Goal: Information Seeking & Learning: Check status

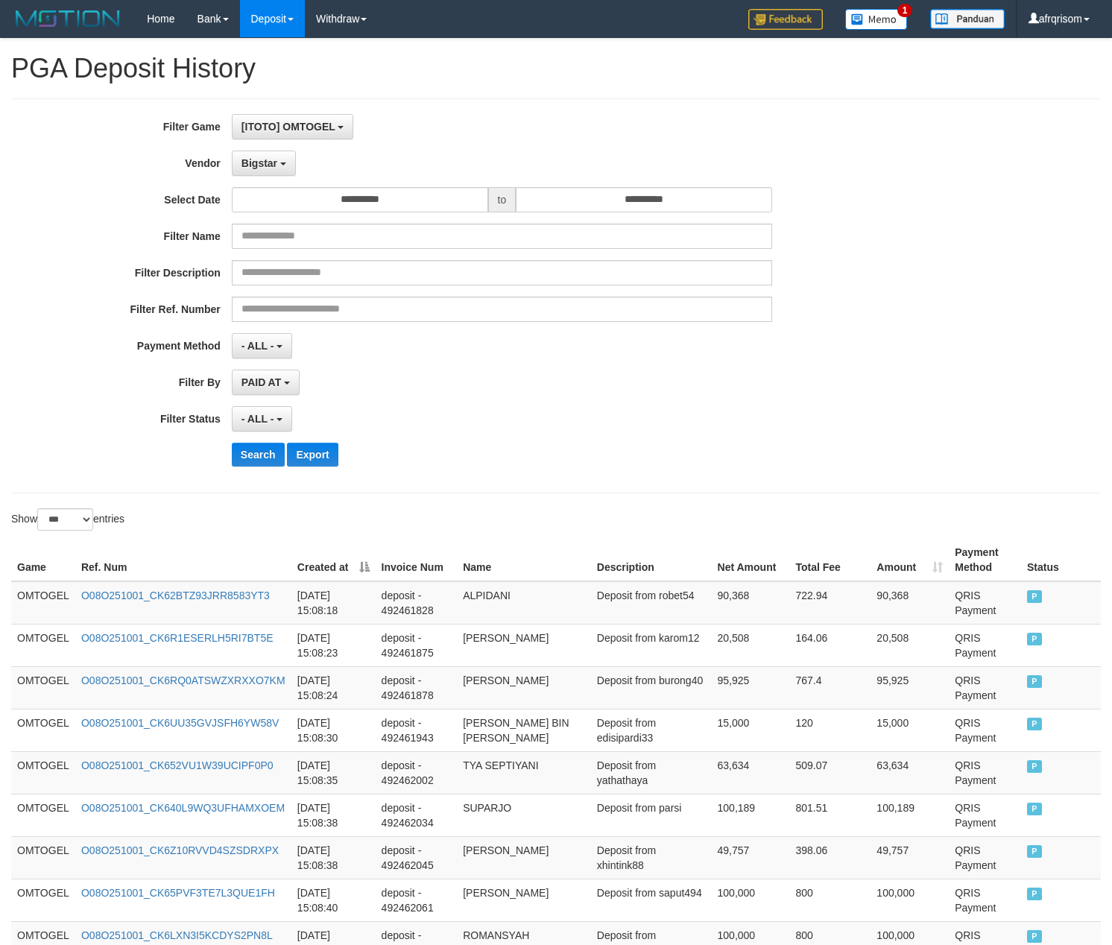
select select "**********"
select select "***"
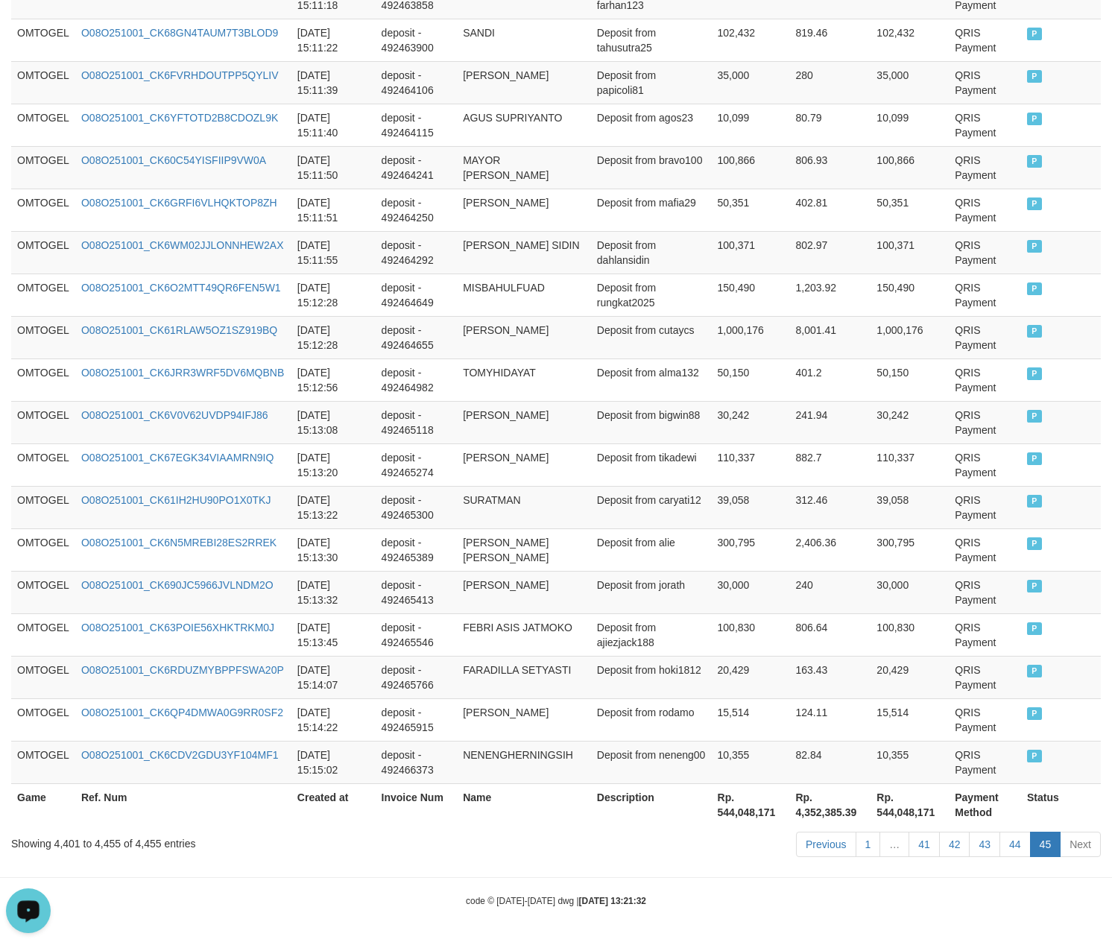
scroll to position [13, 0]
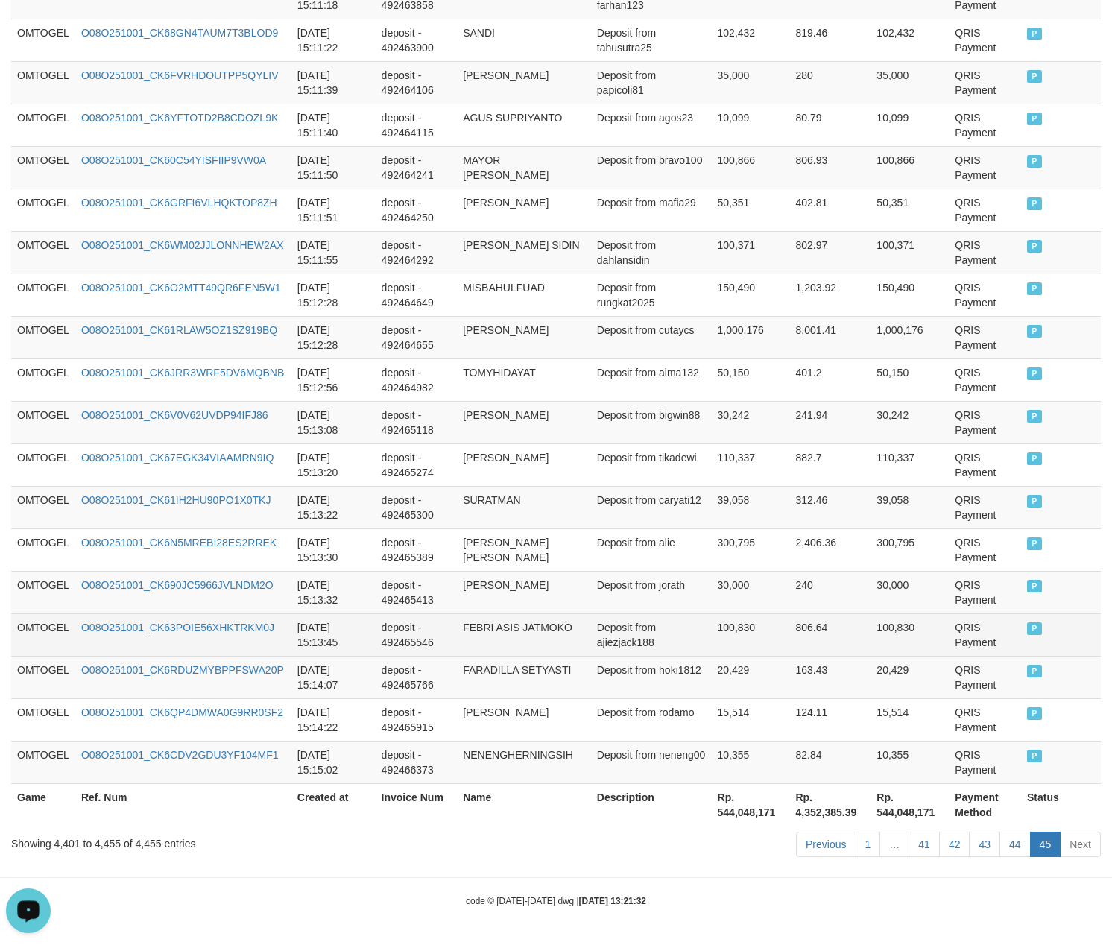
click at [463, 618] on td "FEBRI ASIS JATMOKO" at bounding box center [524, 634] width 134 height 42
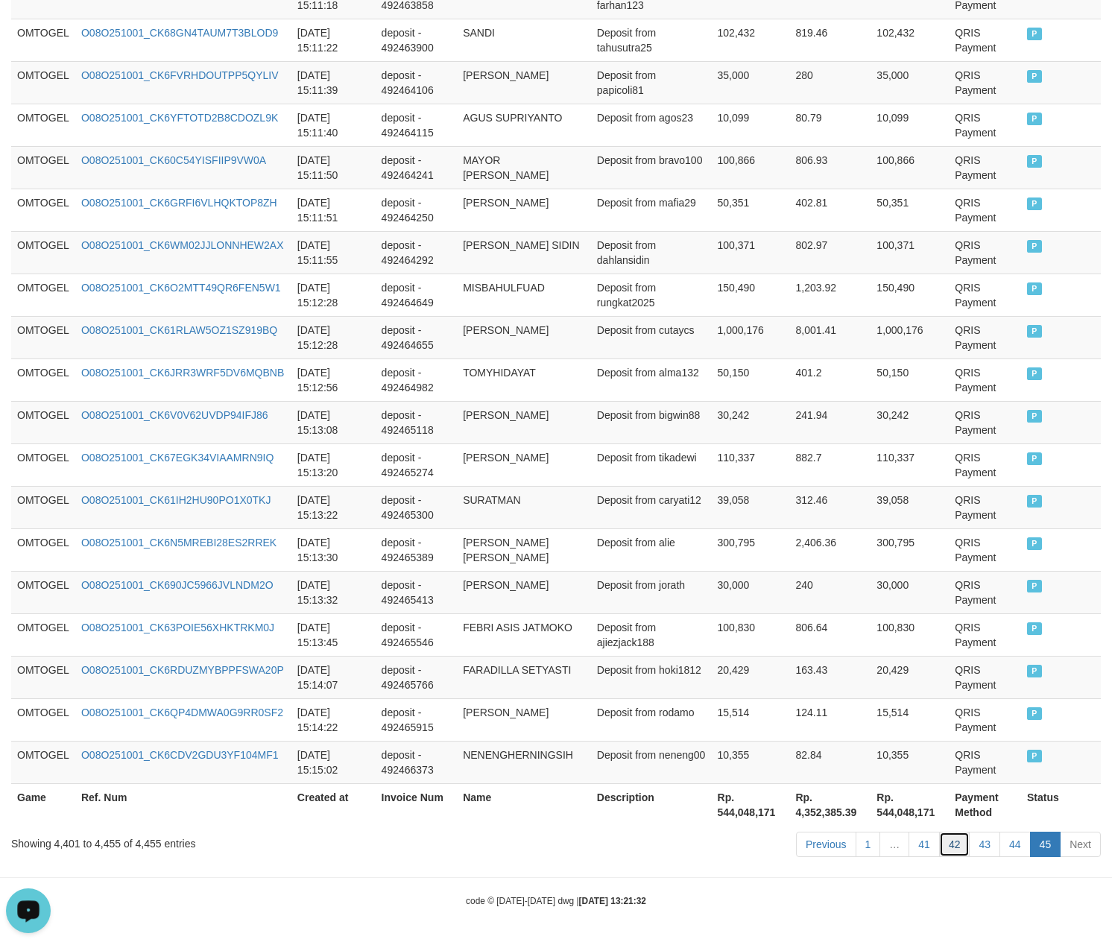
click at [955, 846] on link "42" at bounding box center [954, 844] width 31 height 25
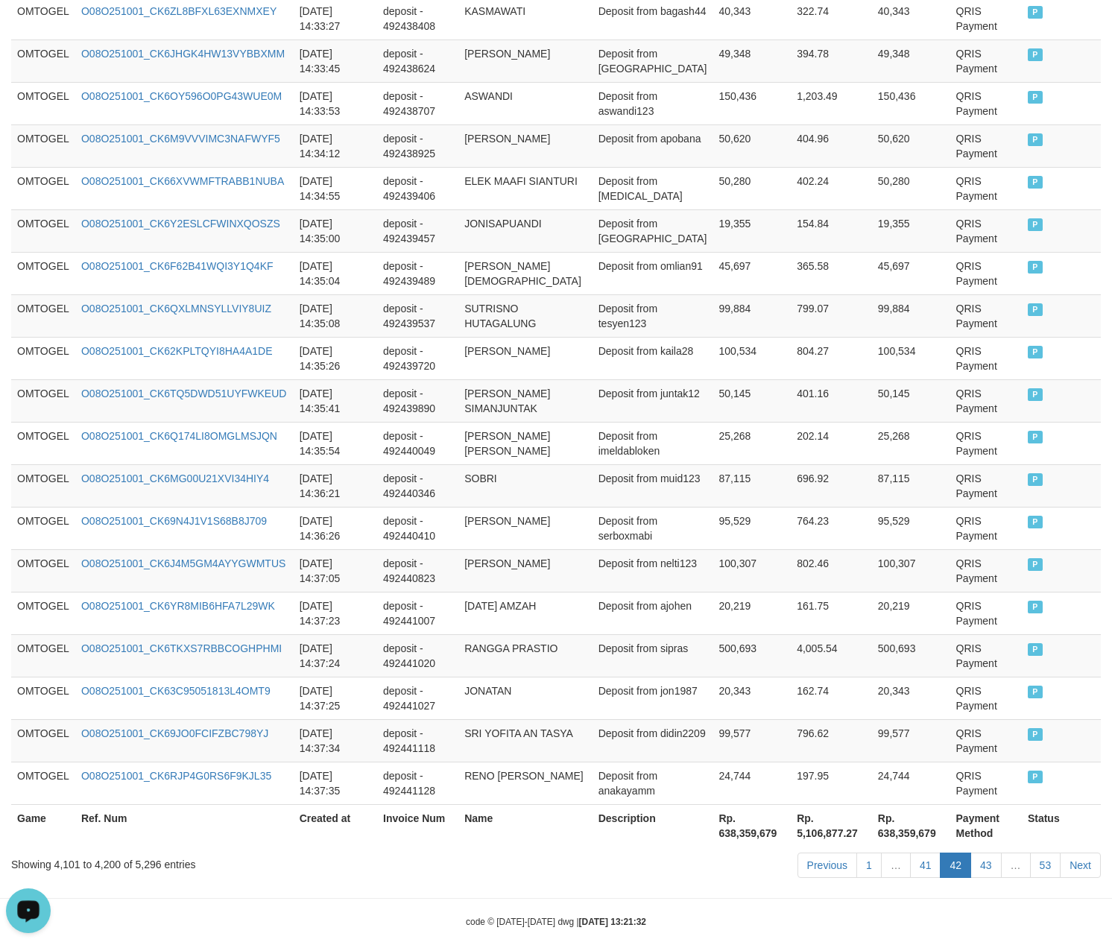
scroll to position [4073, 0]
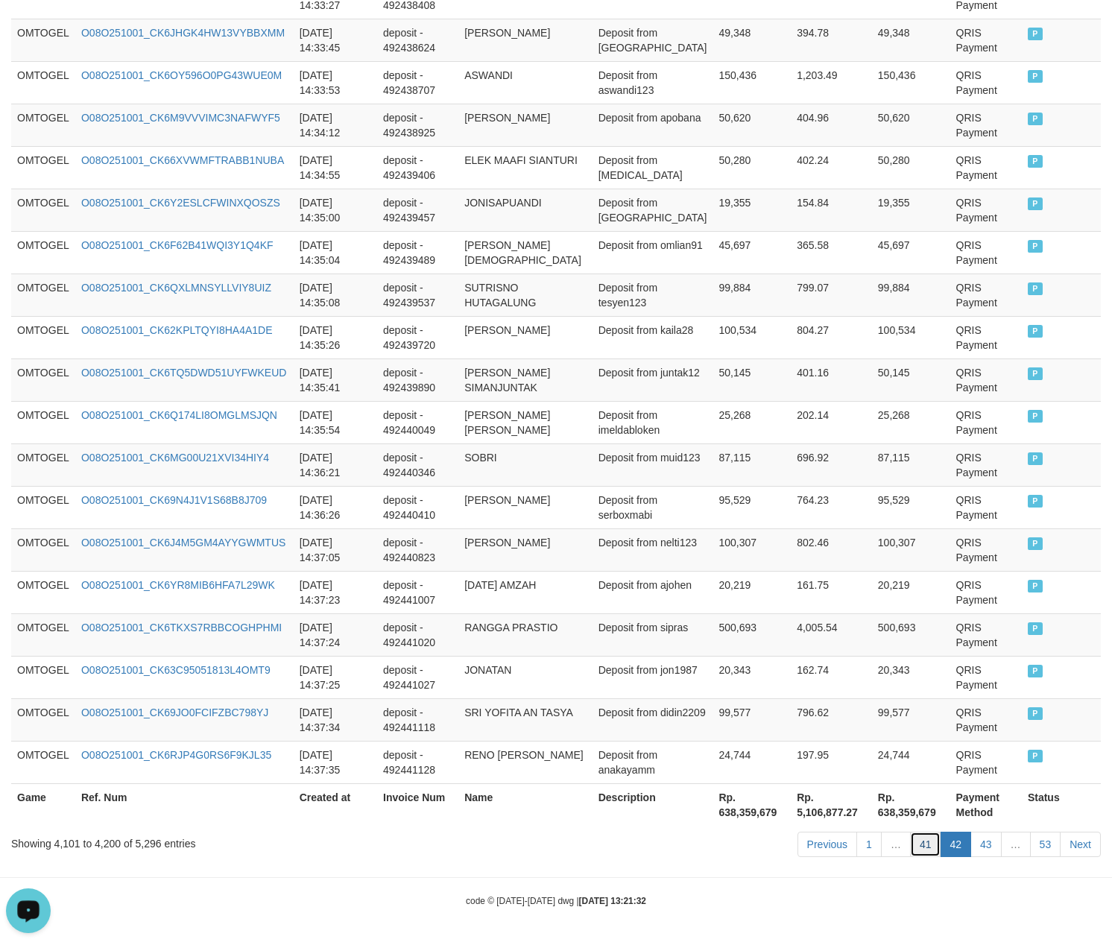
click at [910, 844] on link "41" at bounding box center [925, 844] width 31 height 25
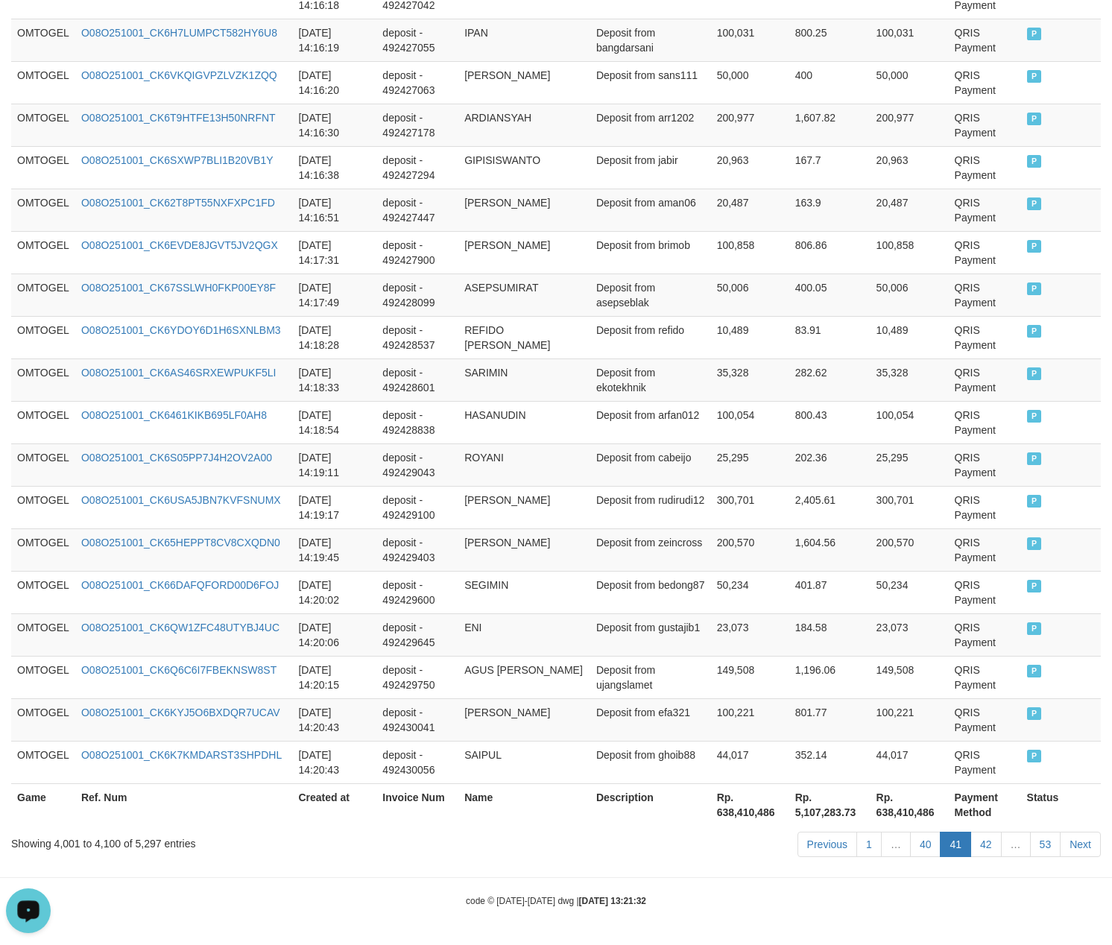
click at [910, 832] on link "40" at bounding box center [925, 844] width 31 height 25
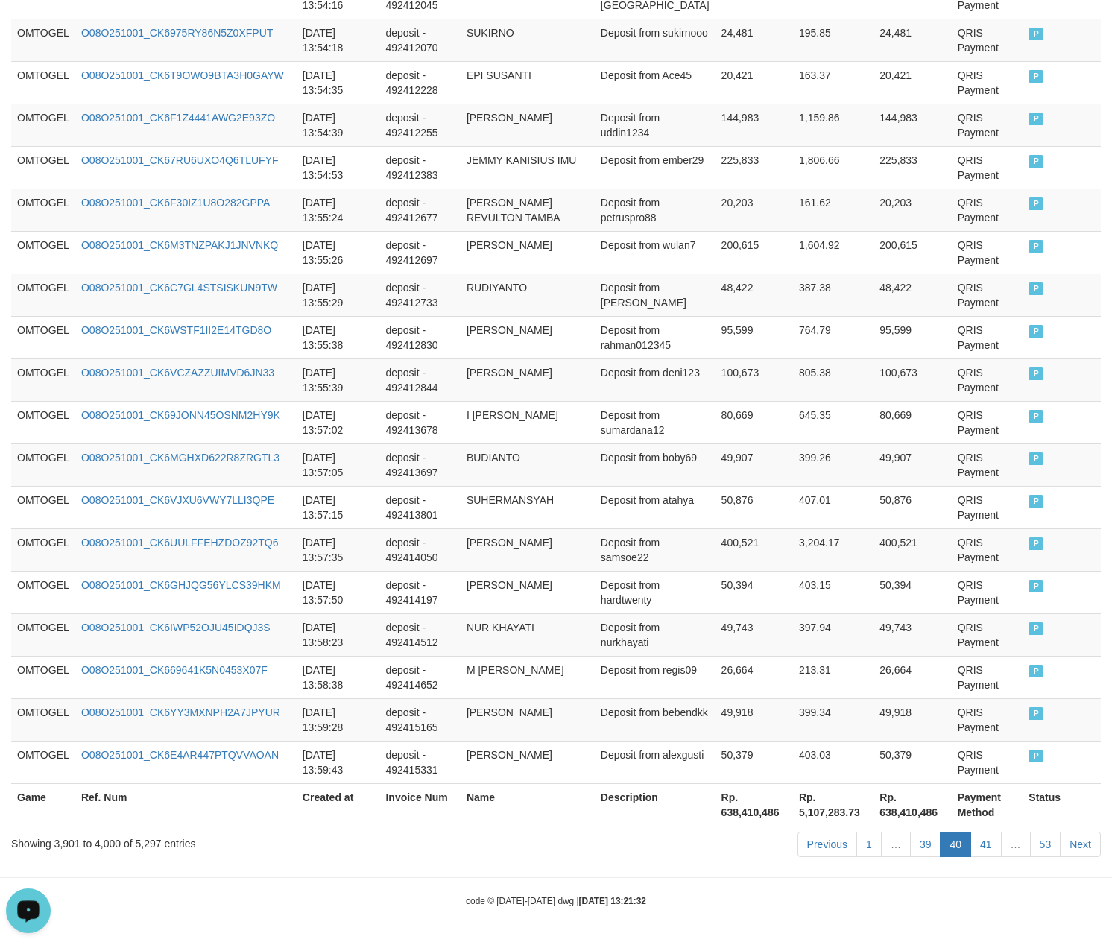
click at [818, 633] on td "397.94" at bounding box center [833, 634] width 80 height 42
drag, startPoint x: 382, startPoint y: 442, endPoint x: 394, endPoint y: 440, distance: 12.9
click at [394, 443] on td "deposit - 492413697" at bounding box center [419, 464] width 80 height 42
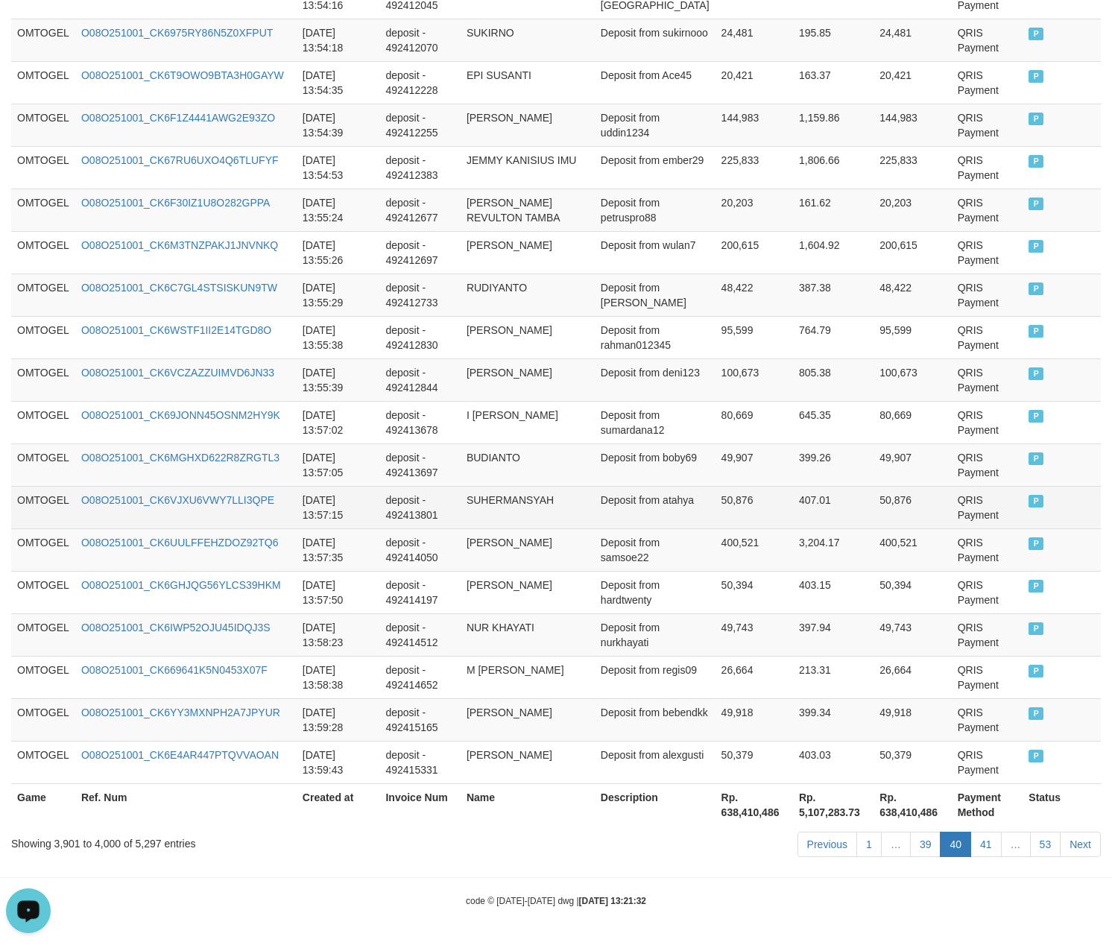
click at [516, 520] on td "SUHERMANSYAH" at bounding box center [528, 507] width 134 height 42
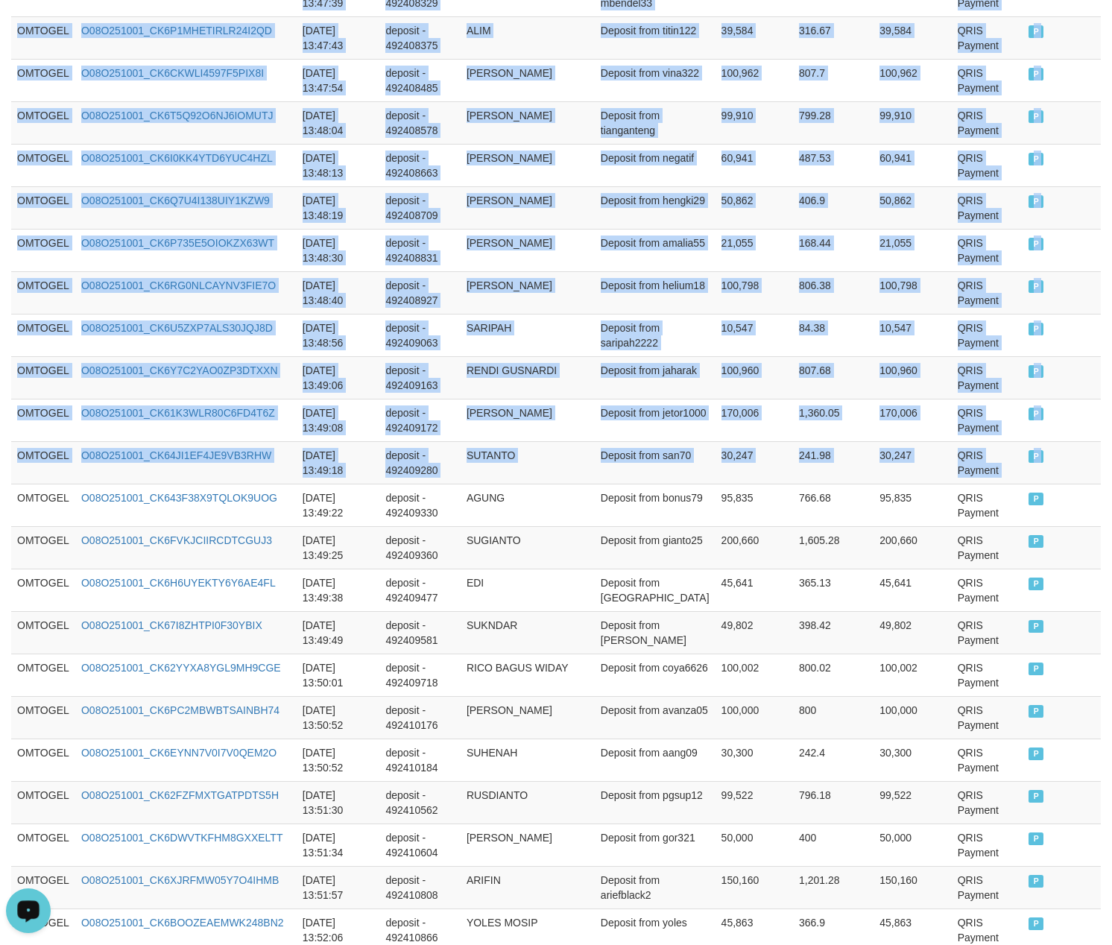
drag, startPoint x: 21, startPoint y: 520, endPoint x: 1133, endPoint y: 472, distance: 1113.6
copy table "Game Ref. Num Created at Invoice Num Name Description Net Amount Total Fee Amou…"
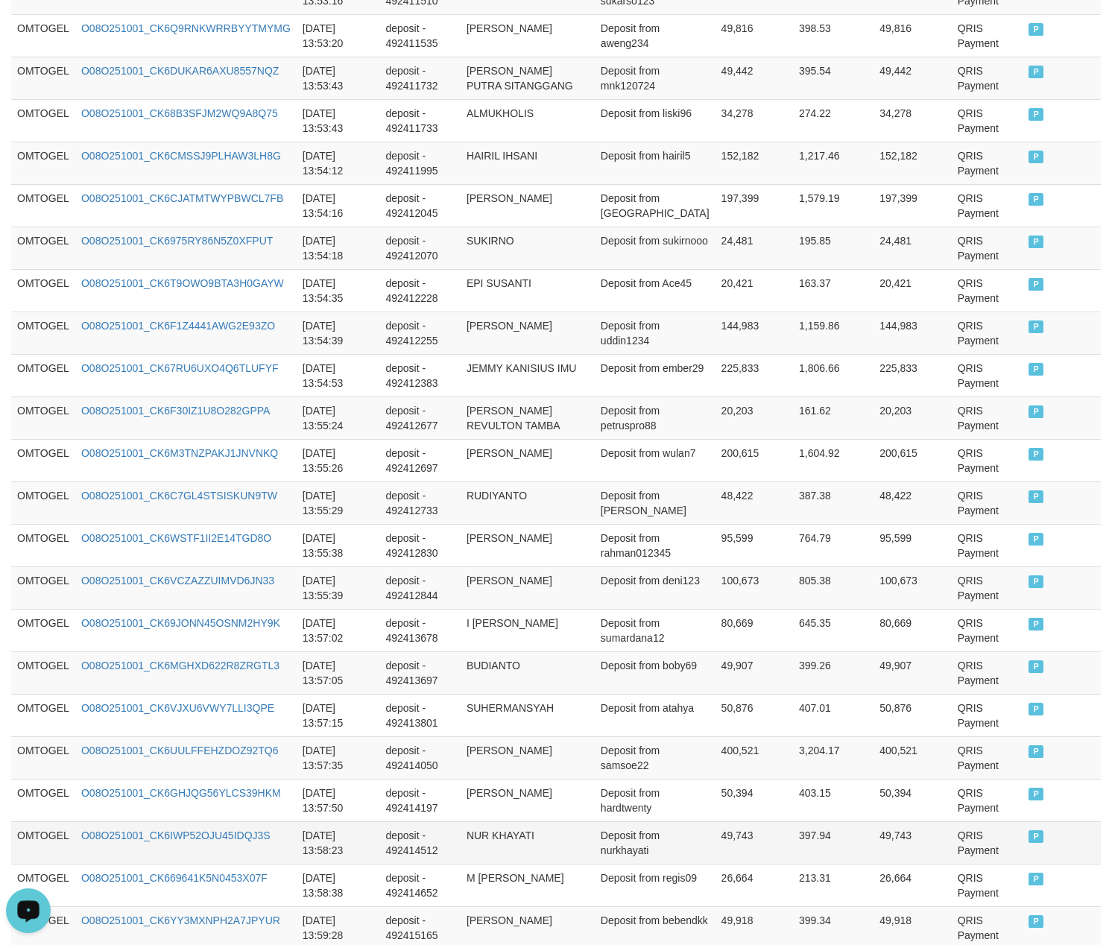
scroll to position [4073, 0]
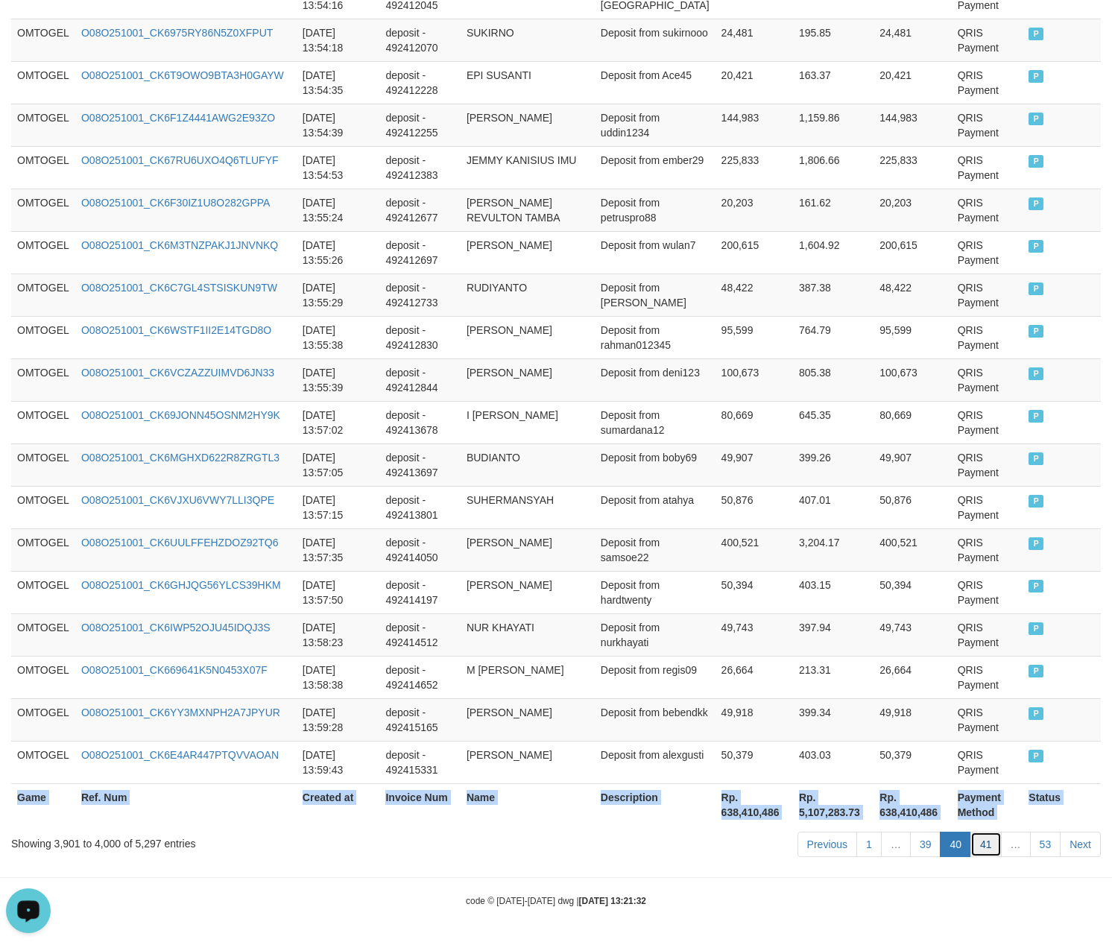
click at [978, 850] on link "41" at bounding box center [985, 844] width 31 height 25
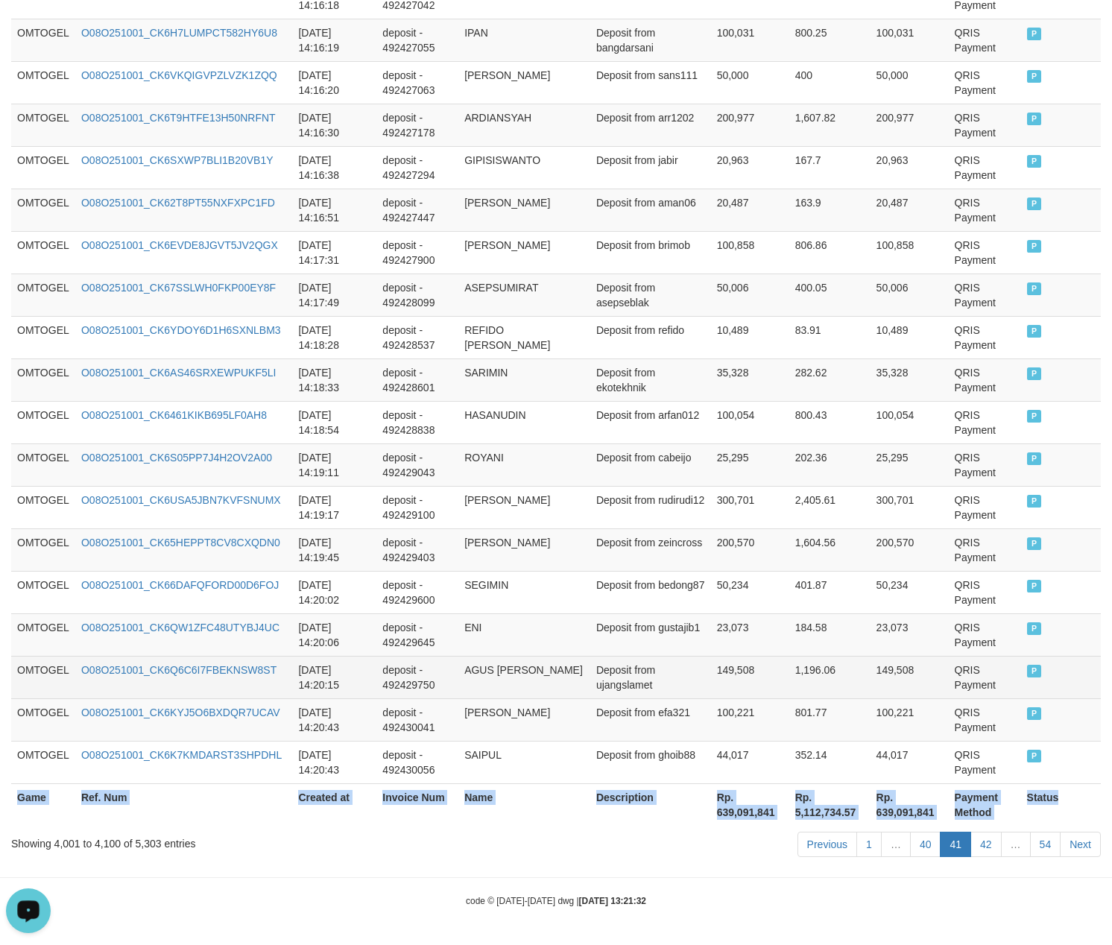
copy table "Game Ref. Num Created at Invoice Num Name Description Net Amount Total Fee Amou…"
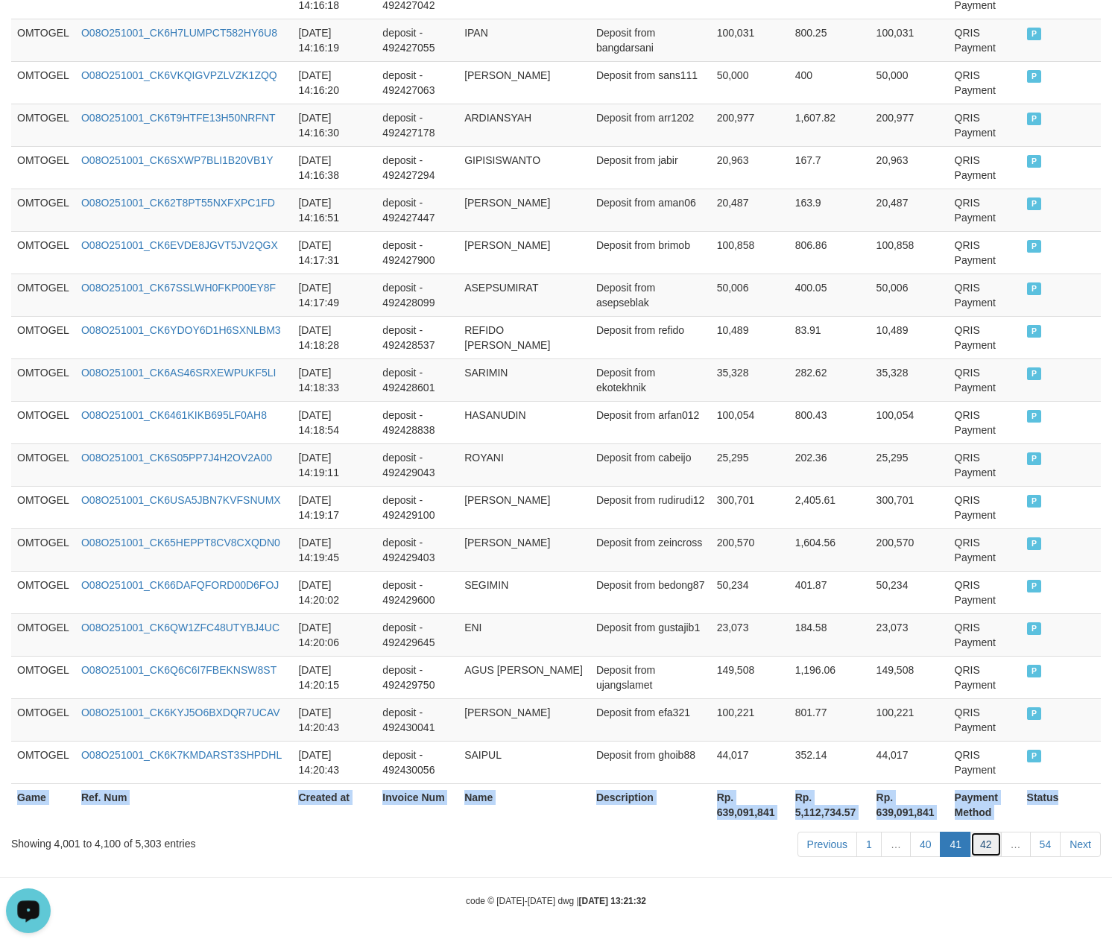
click at [982, 839] on link "42" at bounding box center [985, 844] width 31 height 25
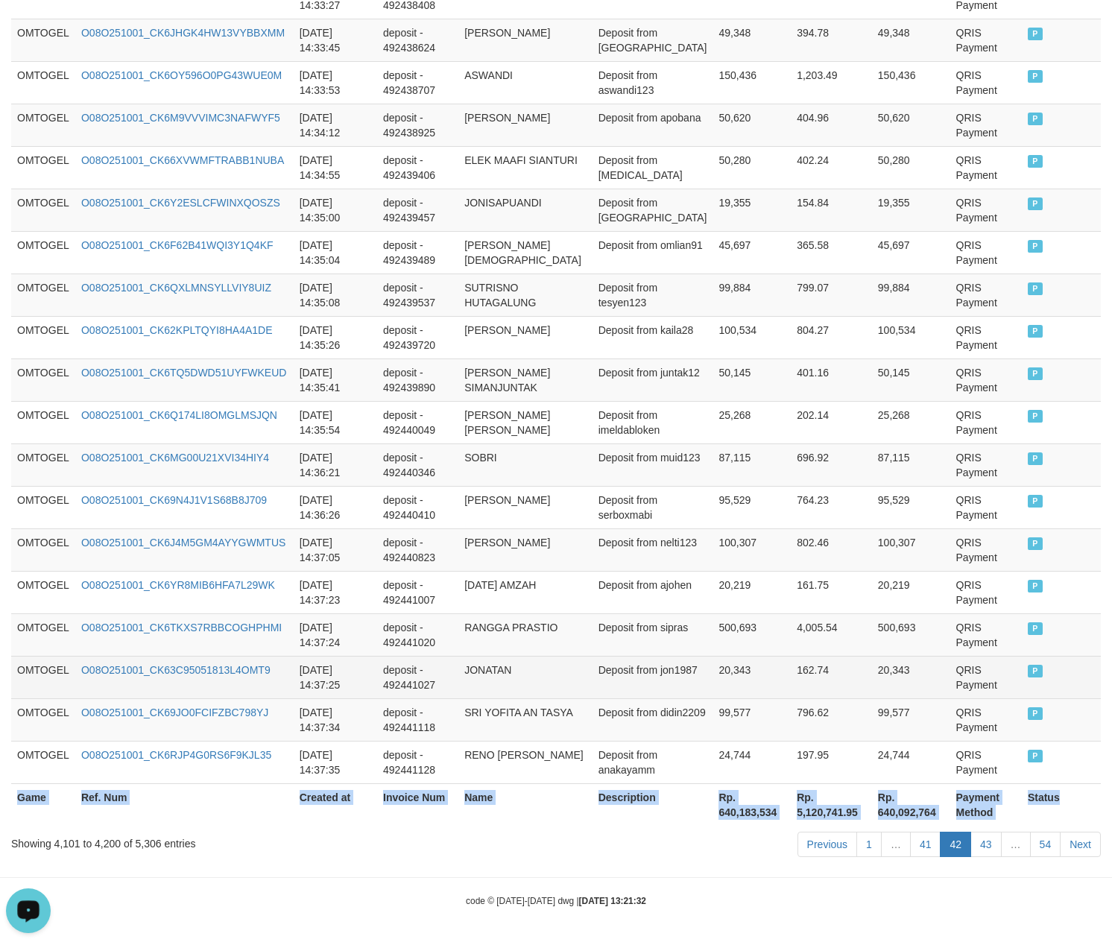
copy table "Game Ref. Num Created at Invoice Num Name Description Net Amount Total Fee Amou…"
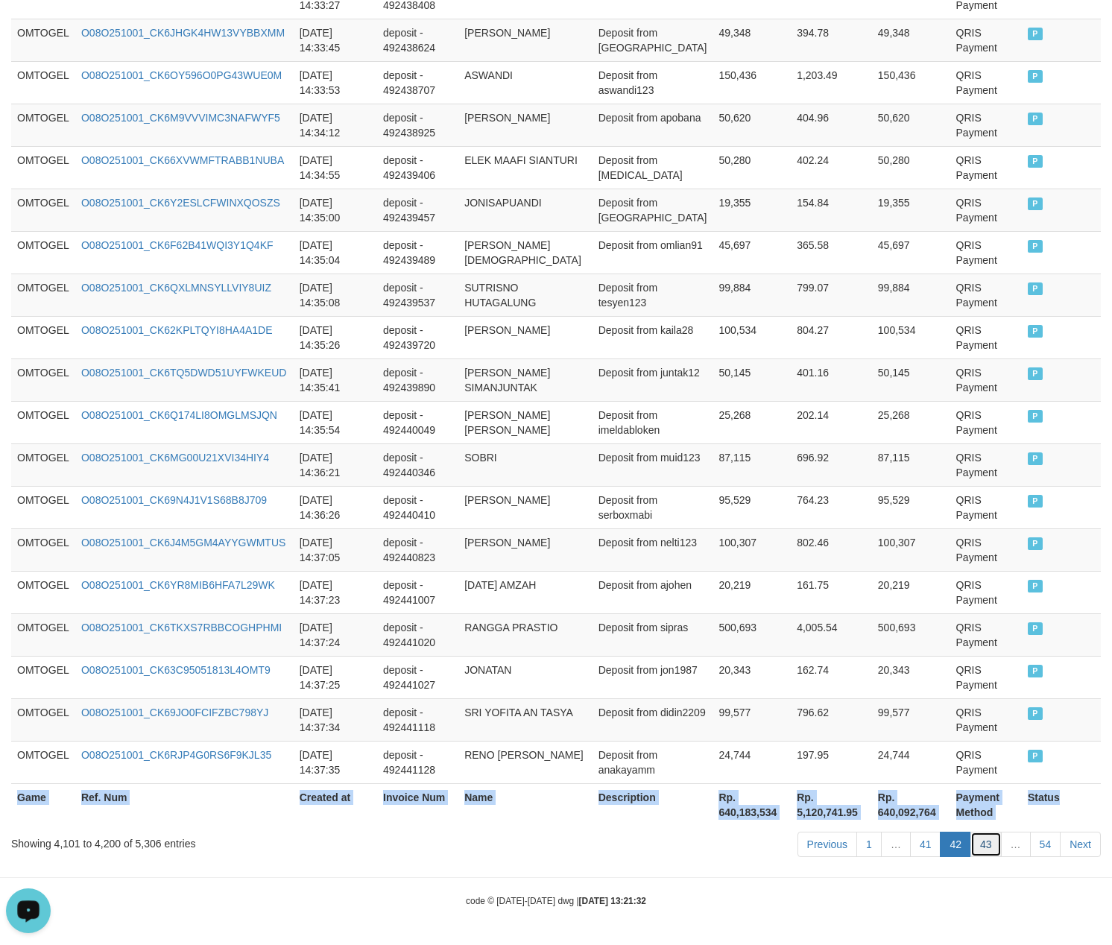
click at [987, 847] on link "43" at bounding box center [985, 844] width 31 height 25
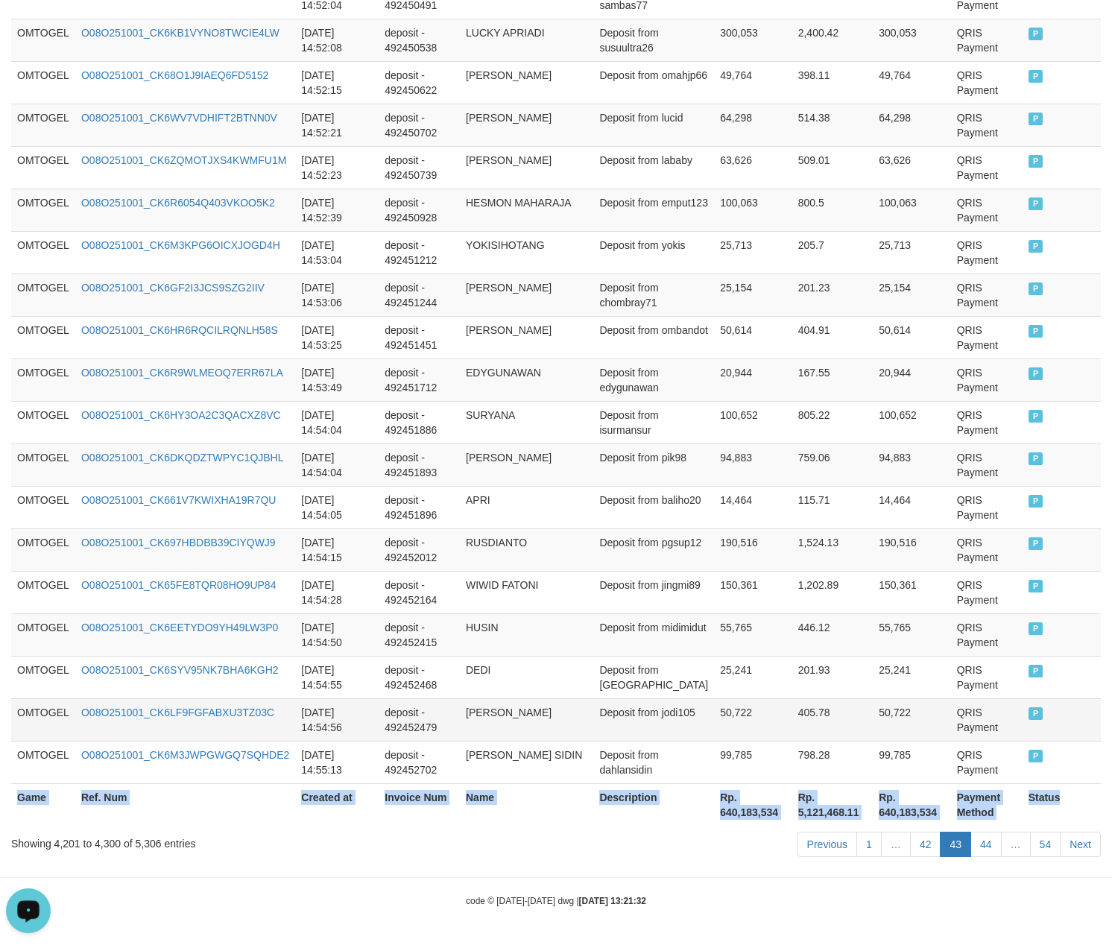
copy table "Game Ref. Num Created at Invoice Num Name Description Net Amount Total Fee Amou…"
click at [993, 841] on link "44" at bounding box center [985, 844] width 31 height 25
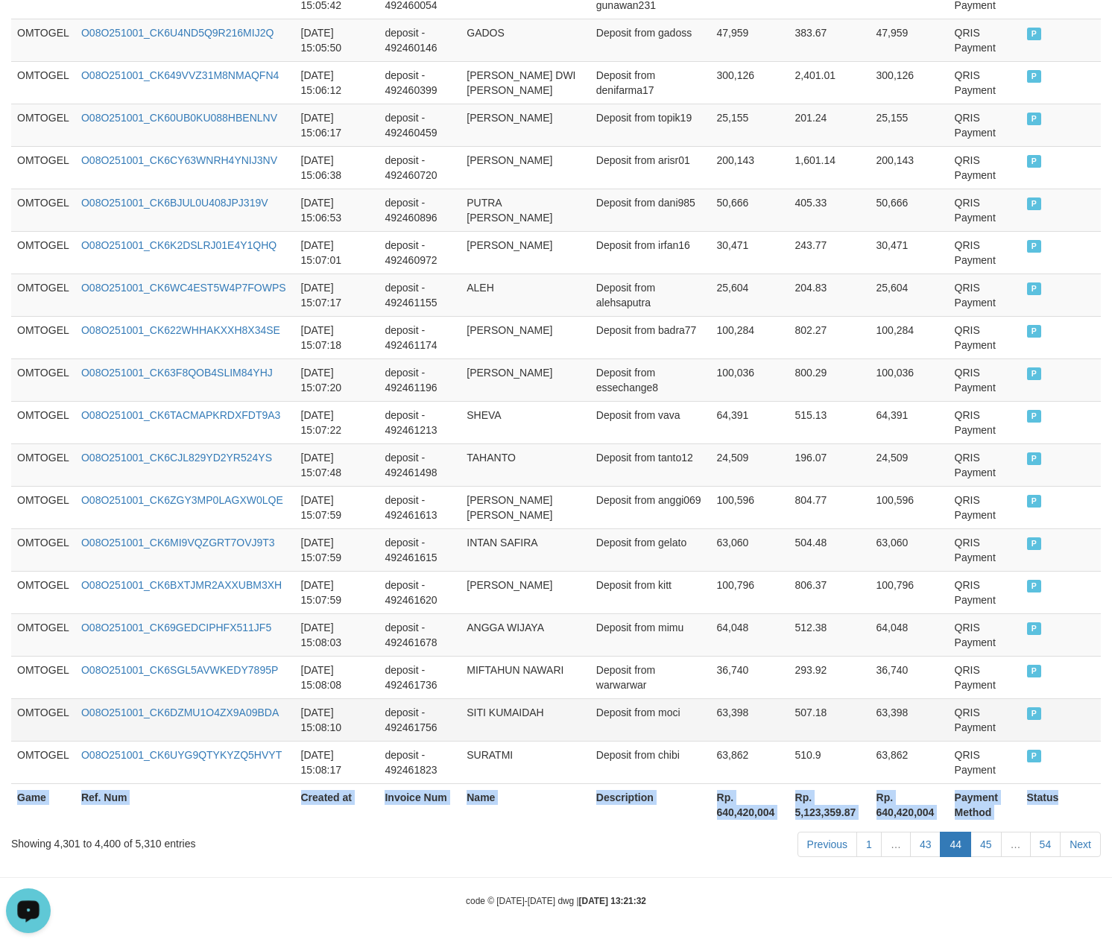
copy table "Game Ref. Num Created at Invoice Num Name Description Net Amount Total Fee Amou…"
click at [981, 847] on link "45" at bounding box center [985, 844] width 31 height 25
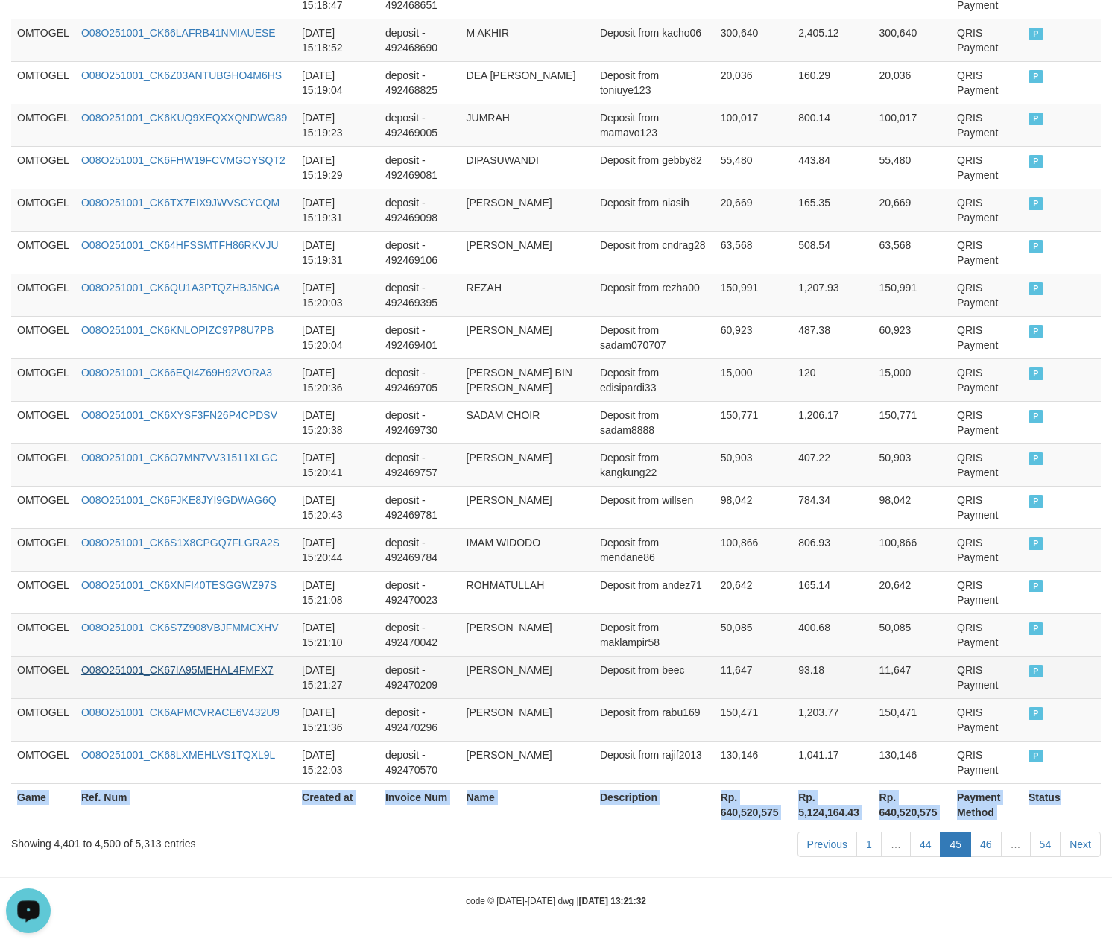
copy table "Game Ref. Num Created at Invoice Num Name Description Net Amount Total Fee Amou…"
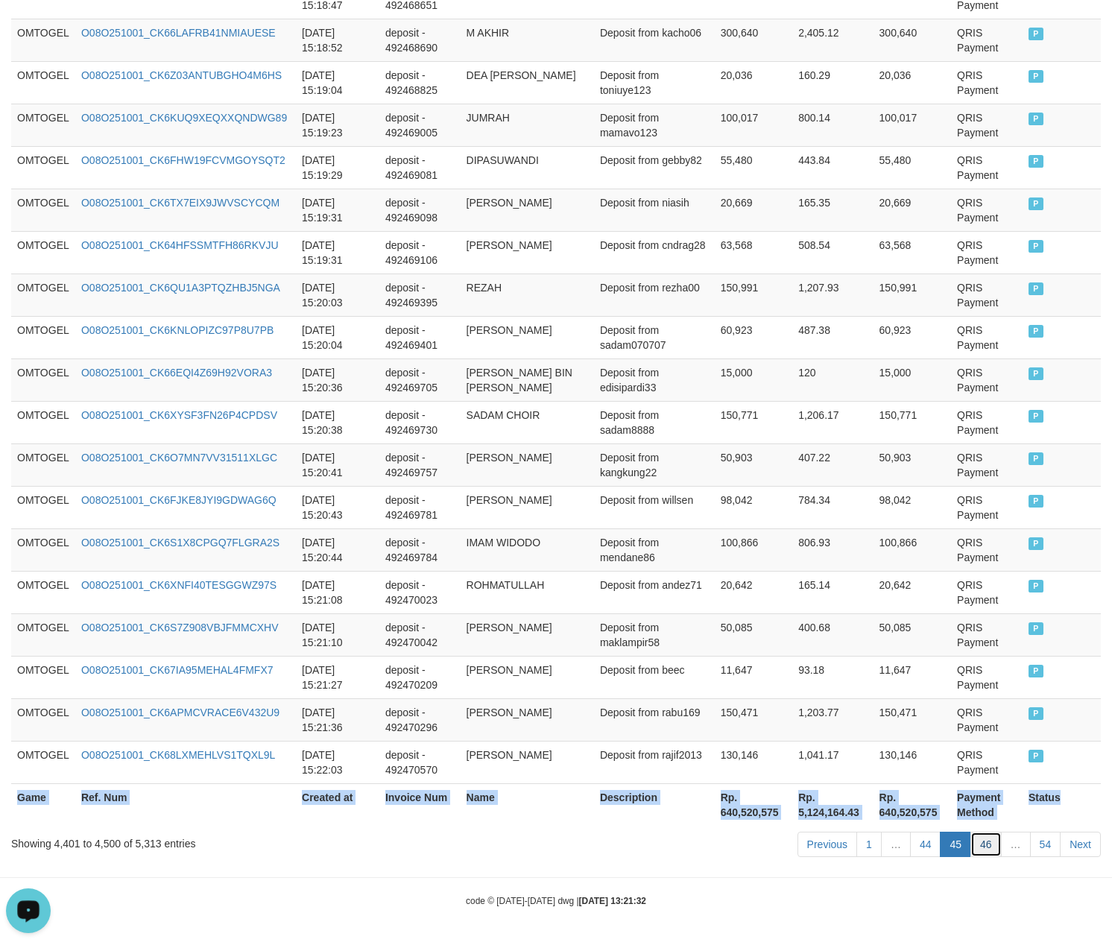
click at [973, 835] on link "46" at bounding box center [985, 844] width 31 height 25
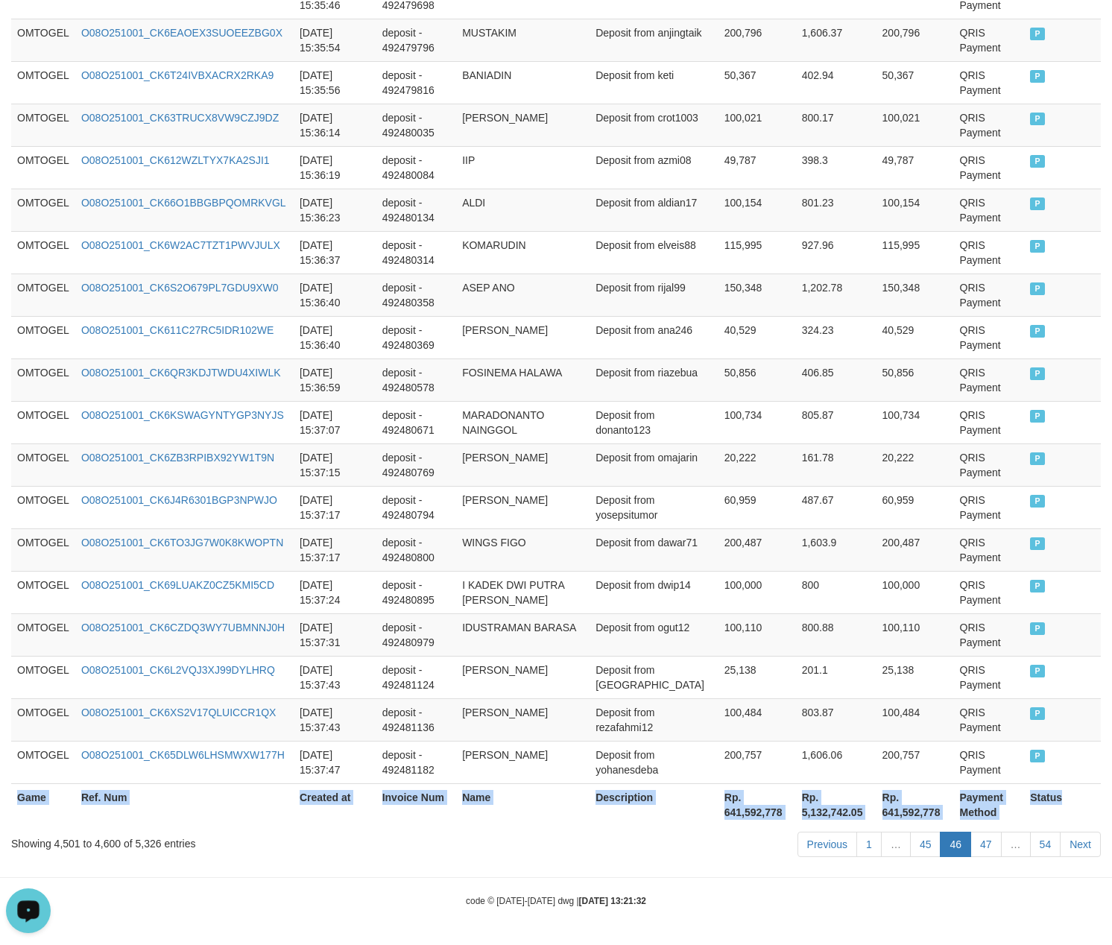
copy table "Game Ref. Num Created at Invoice Num Name Description Net Amount Total Fee Amou…"
click at [984, 839] on link "47" at bounding box center [985, 844] width 31 height 25
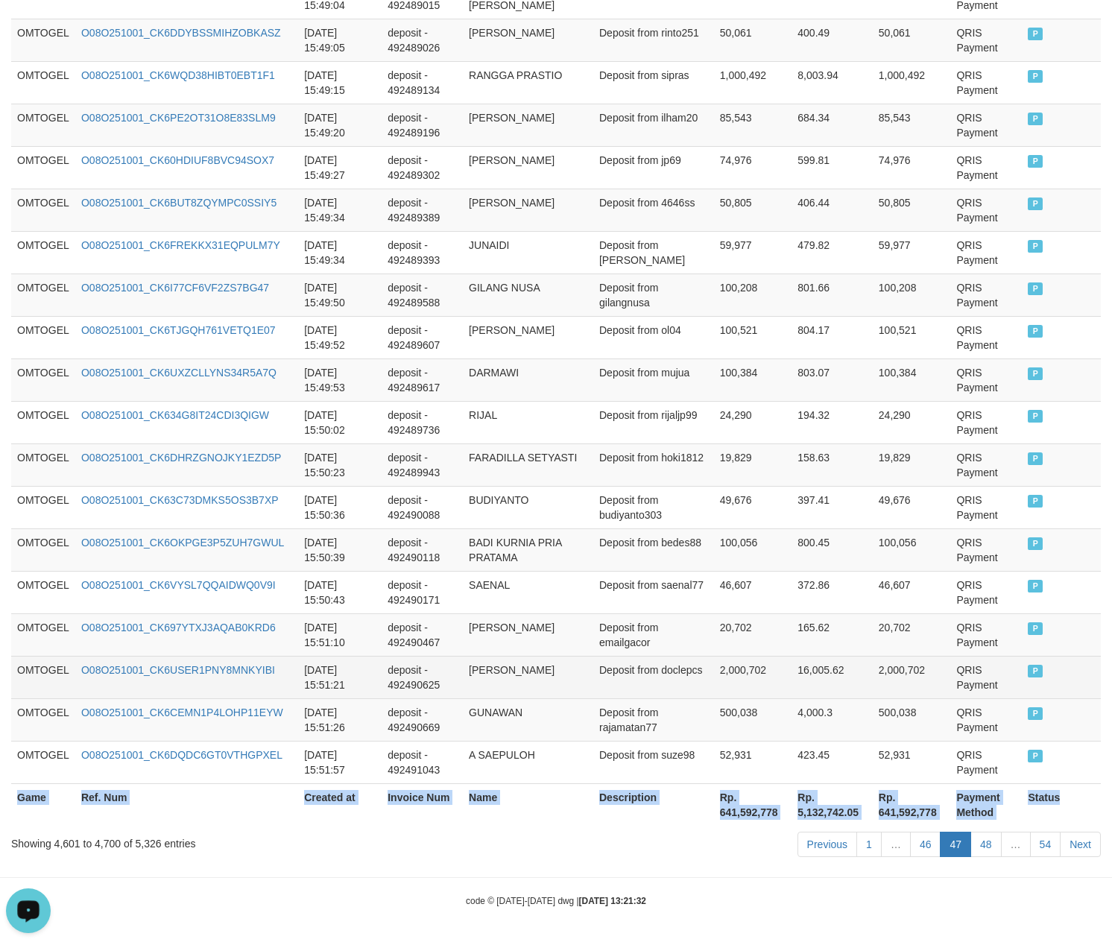
copy table "Game Ref. Num Created at Invoice Num Name Description Net Amount Total Fee Amou…"
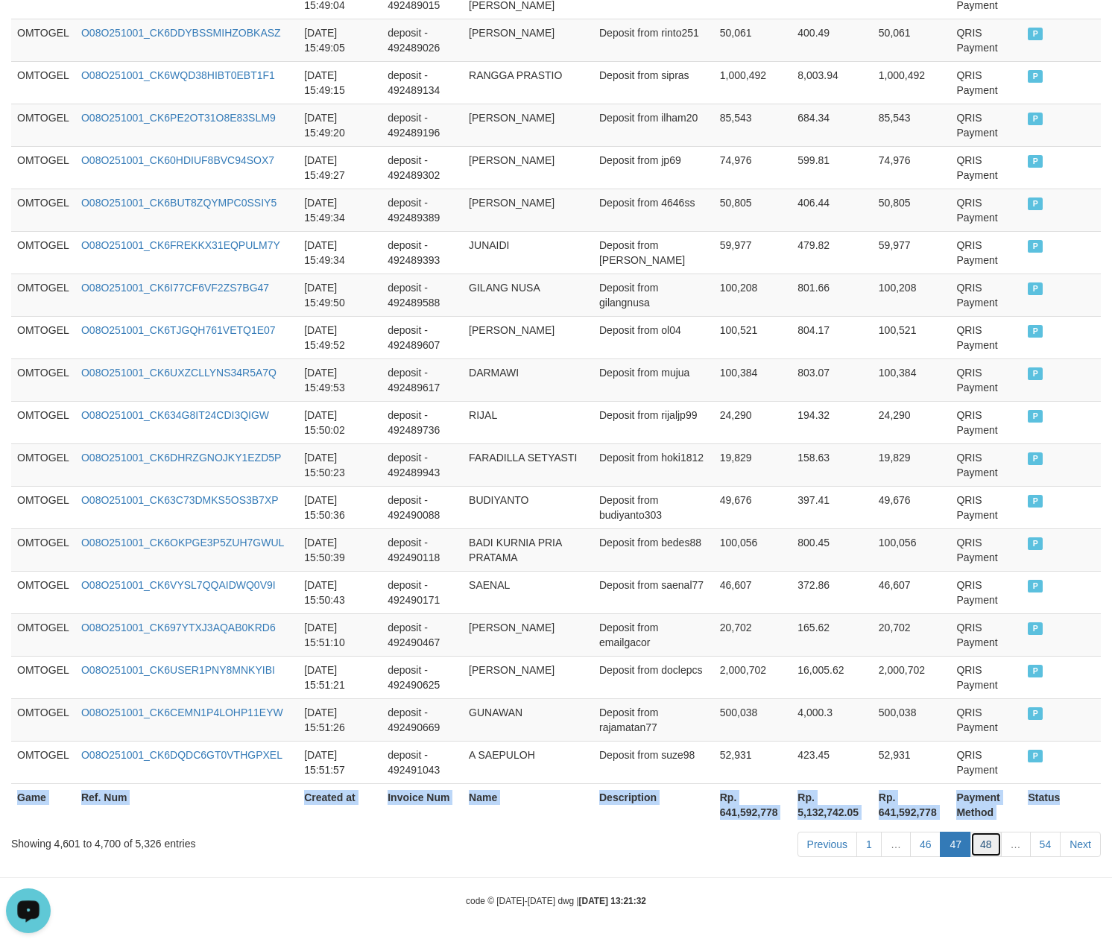
click at [981, 842] on link "48" at bounding box center [985, 844] width 31 height 25
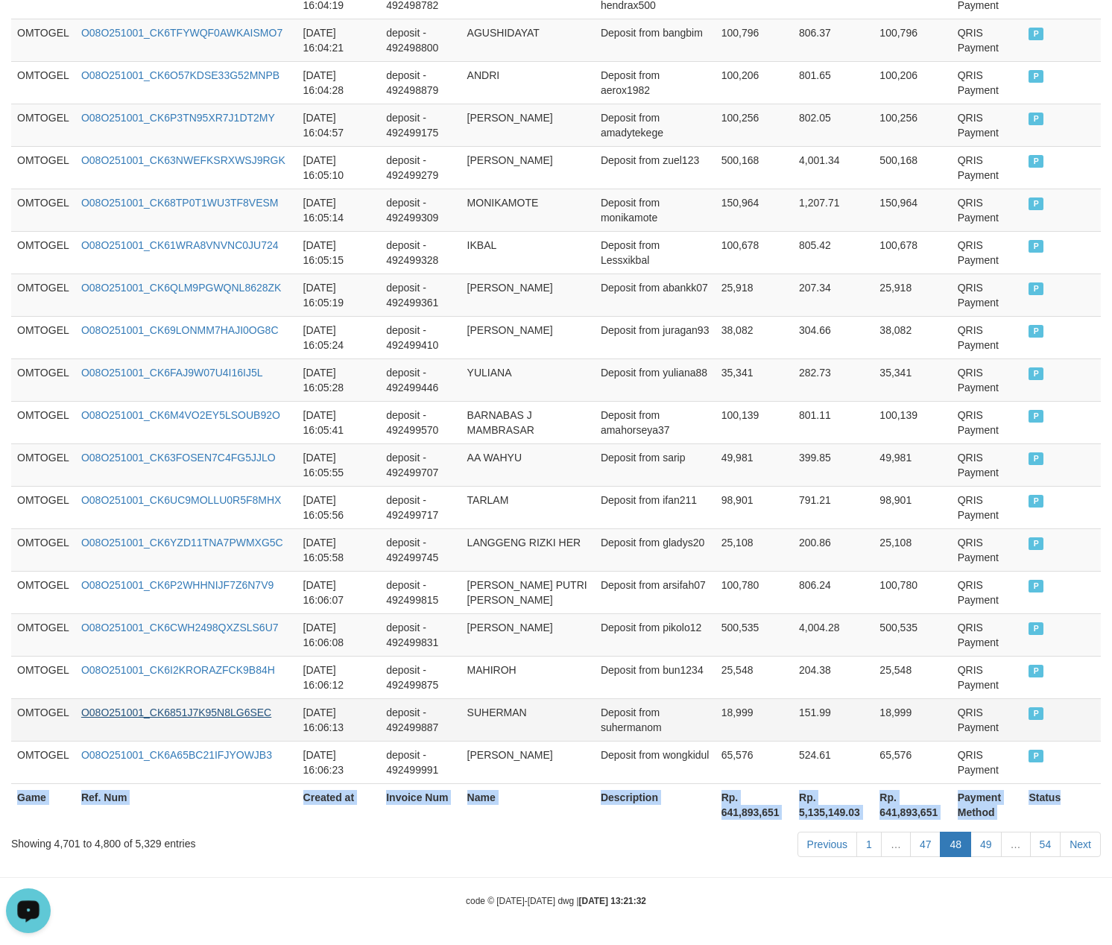
copy table "Game Ref. Num Created at Invoice Num Name Description Net Amount Total Fee Amou…"
click at [984, 844] on link "49" at bounding box center [985, 844] width 31 height 25
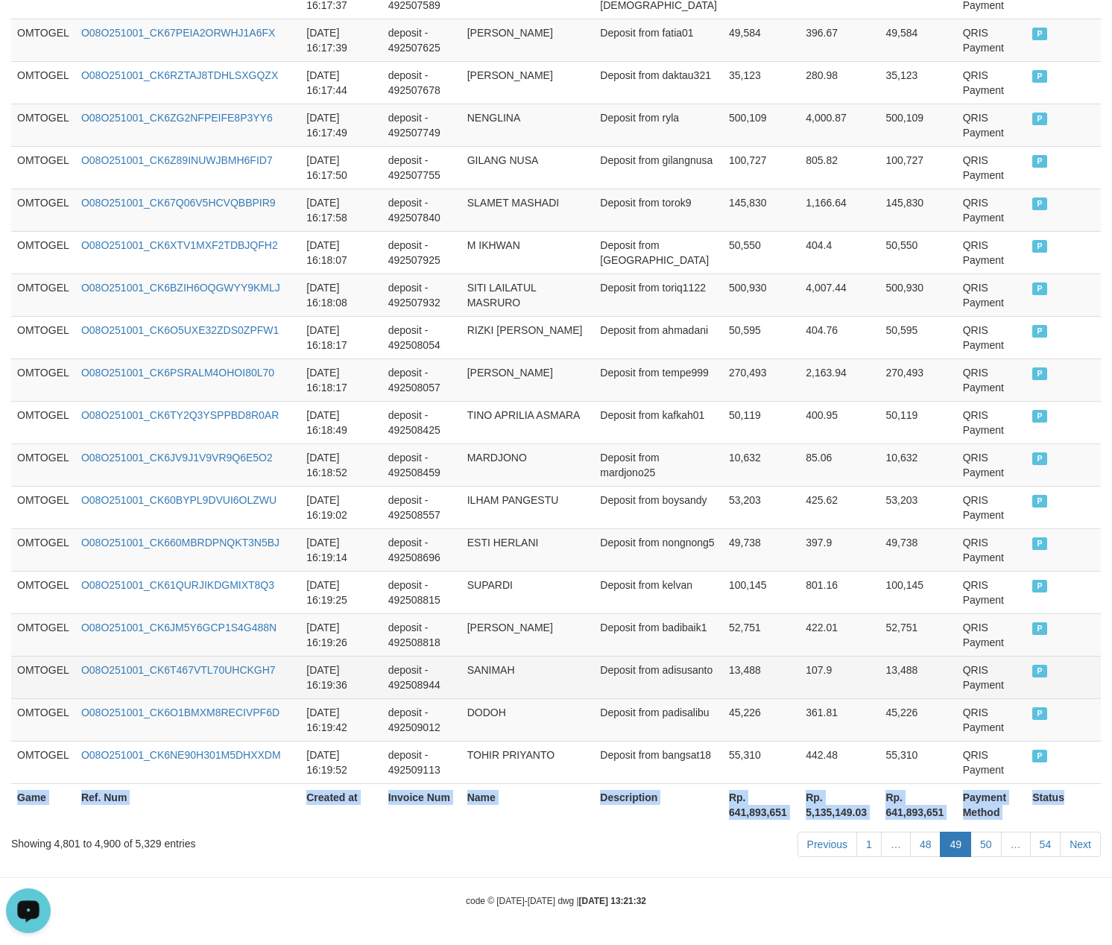
copy table "Game Ref. Num Created at Invoice Num Name Description Net Amount Total Fee Amou…"
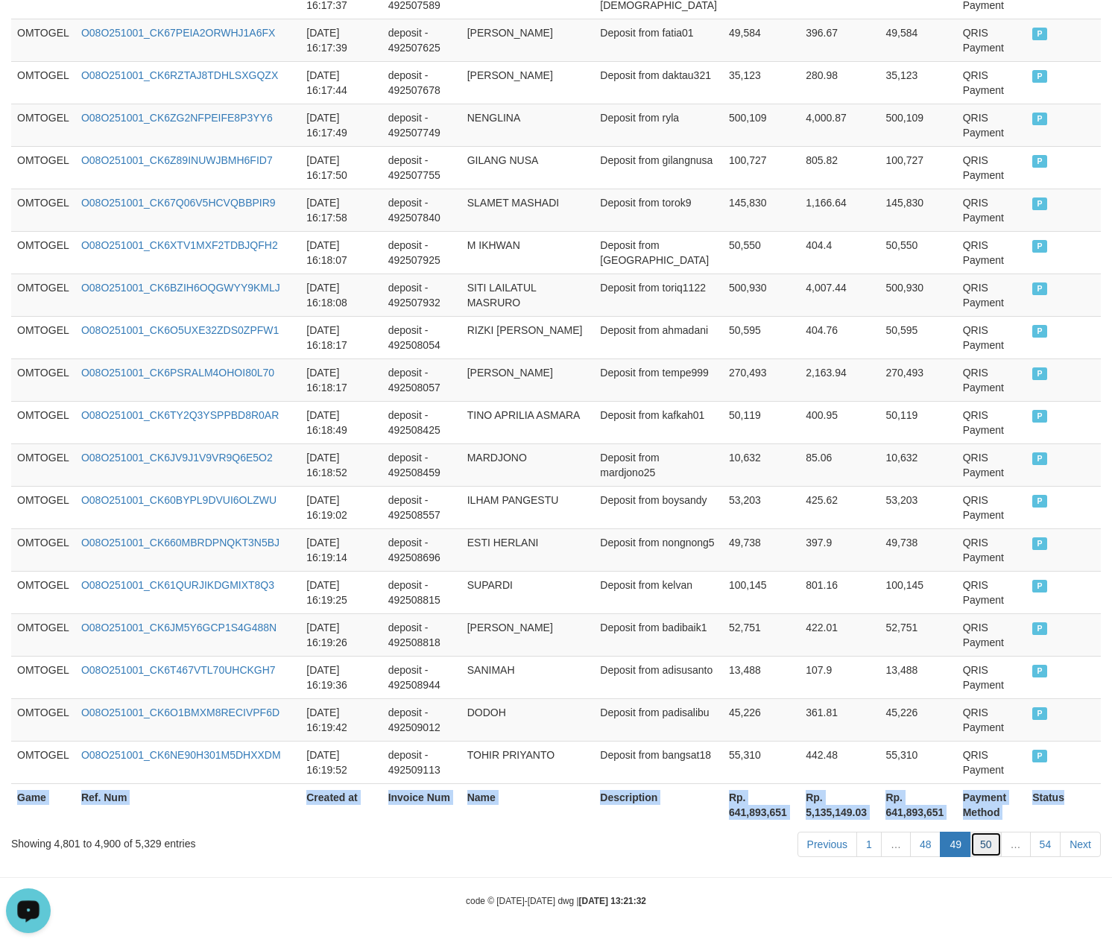
click at [985, 850] on link "50" at bounding box center [985, 844] width 31 height 25
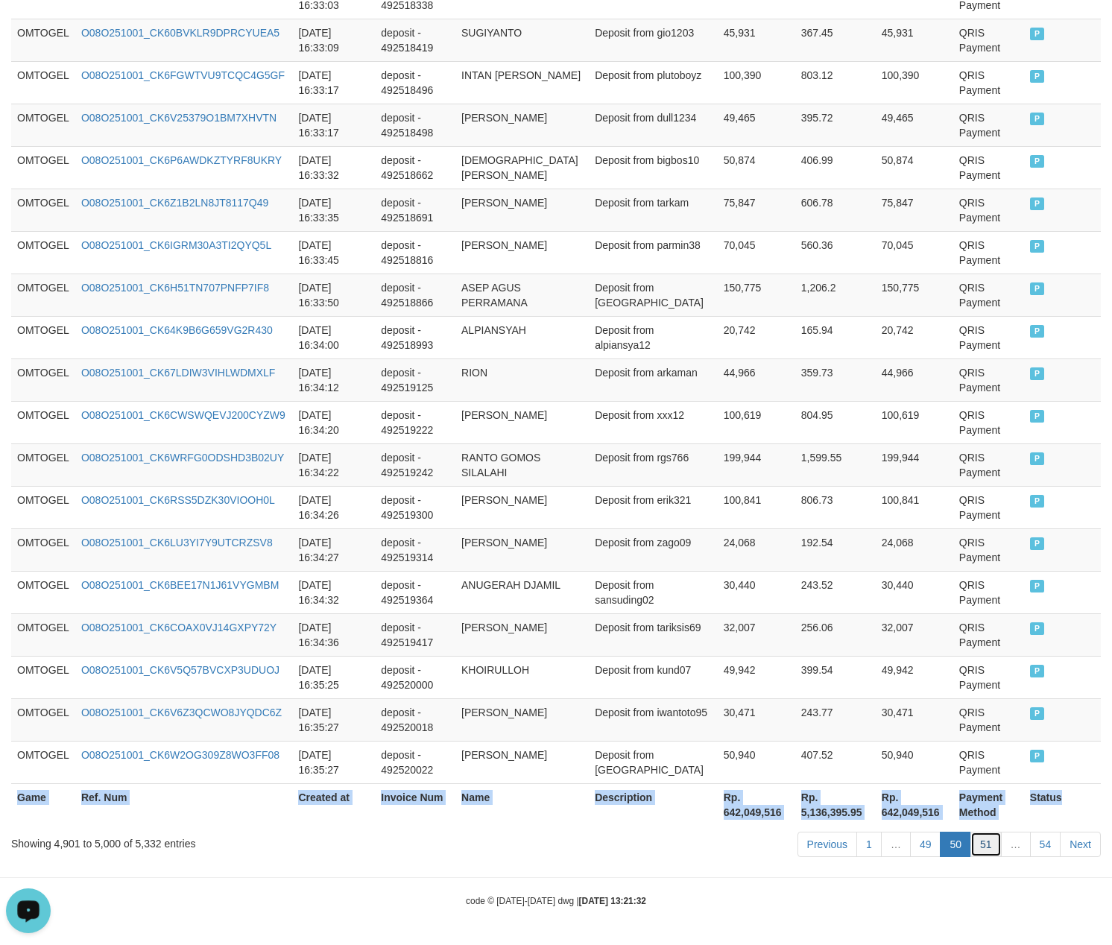
click at [994, 836] on link "51" at bounding box center [985, 844] width 31 height 25
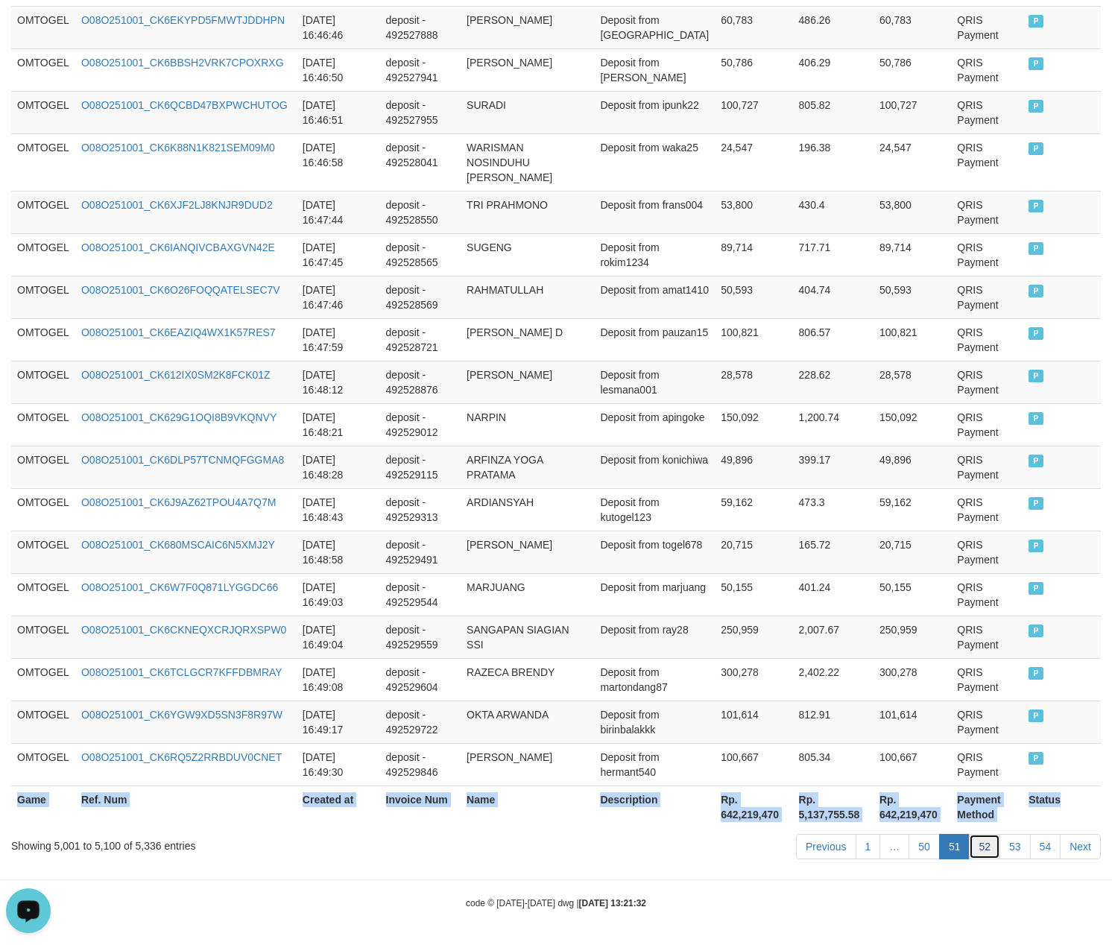
click at [984, 848] on link "52" at bounding box center [984, 846] width 31 height 25
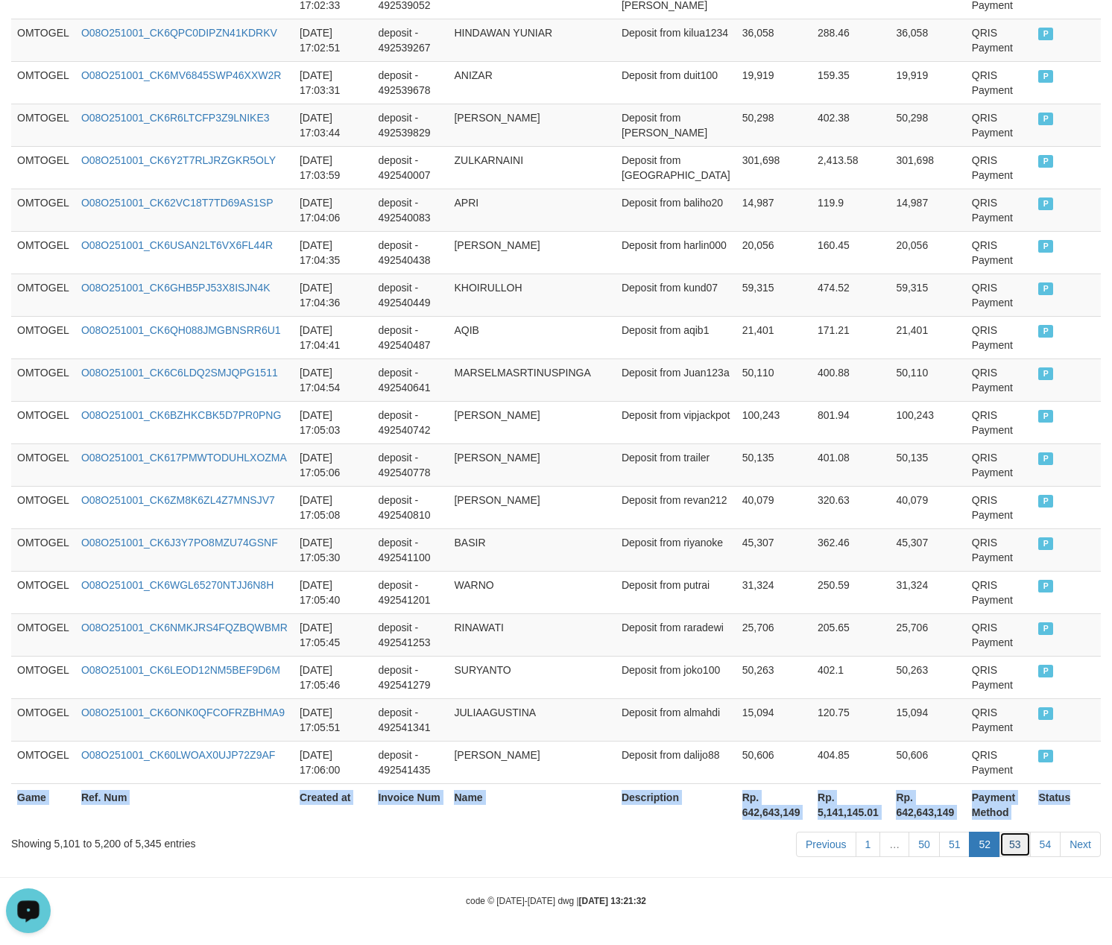
click at [1012, 835] on link "53" at bounding box center [1014, 844] width 31 height 25
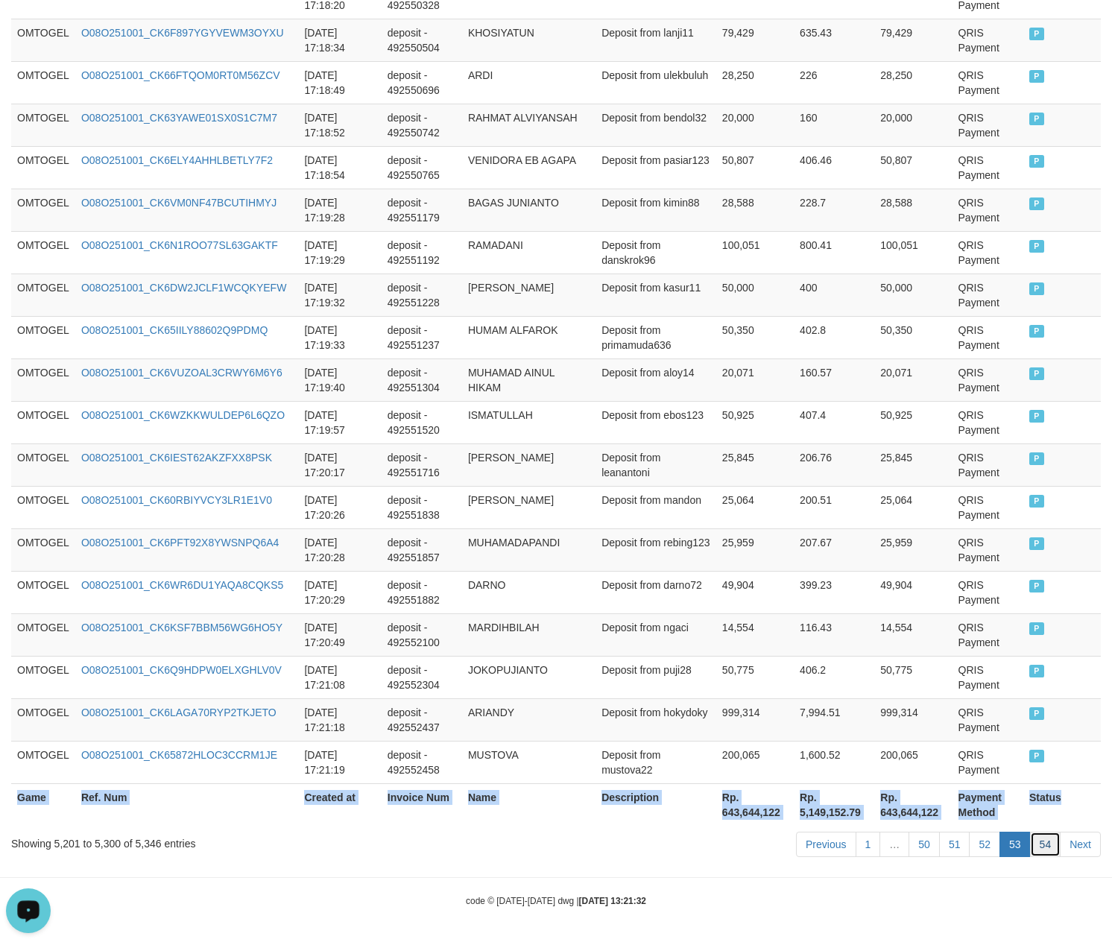
click at [1058, 856] on link "54" at bounding box center [1045, 844] width 31 height 25
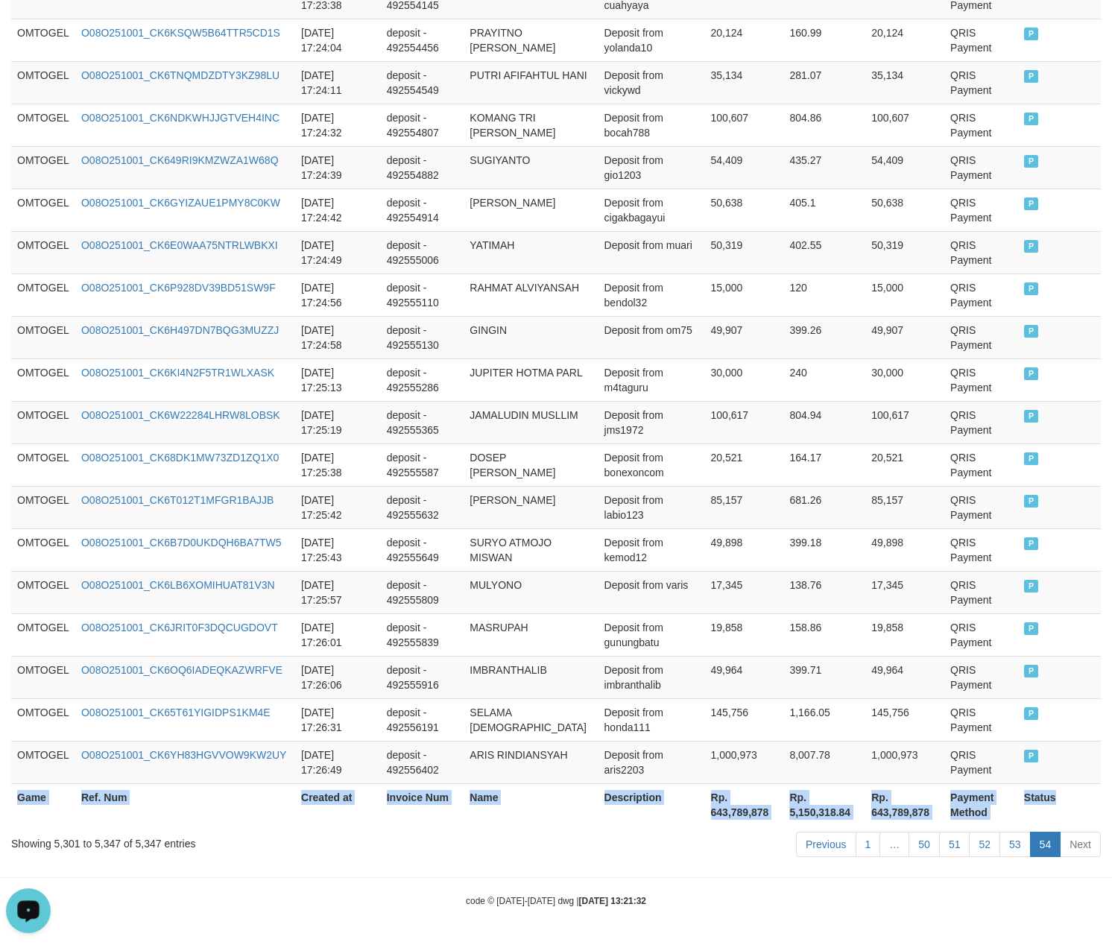
scroll to position [1809, 0]
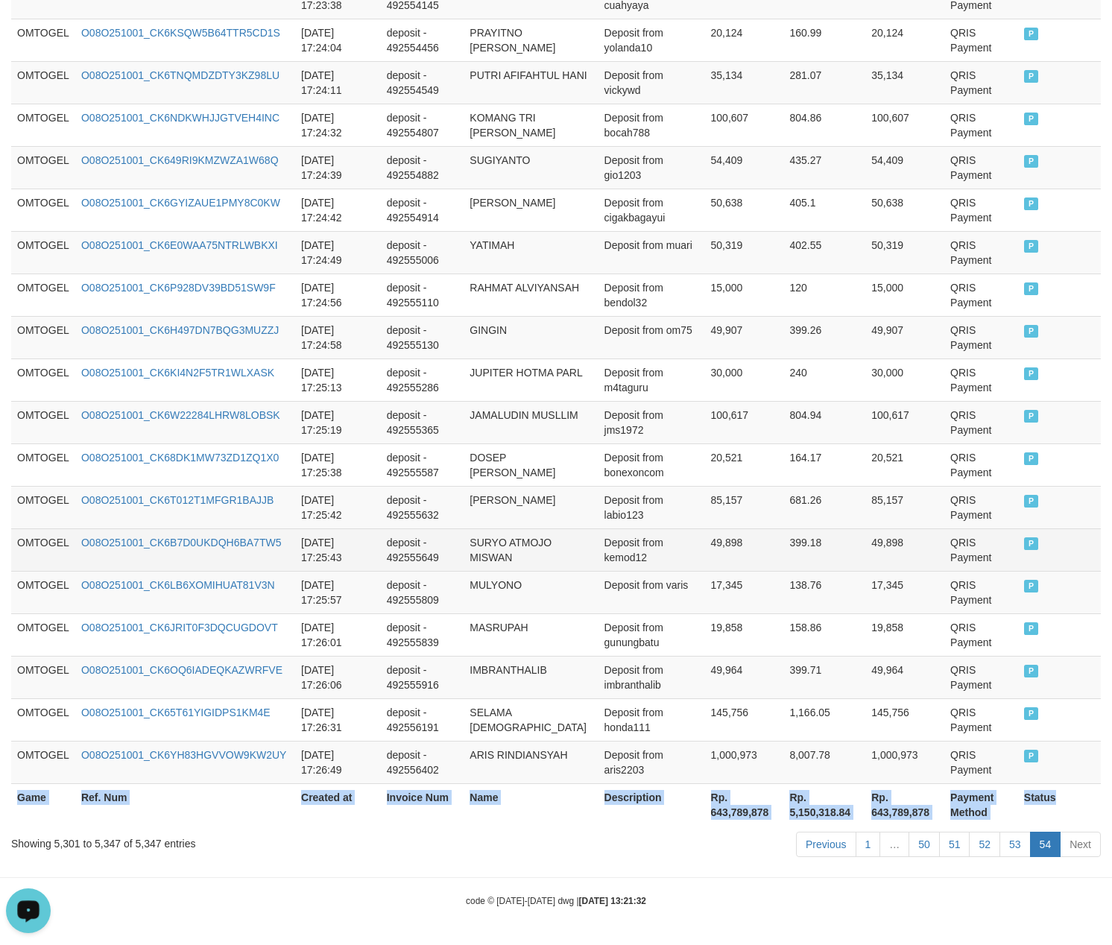
click at [738, 565] on td "49,898" at bounding box center [744, 549] width 79 height 42
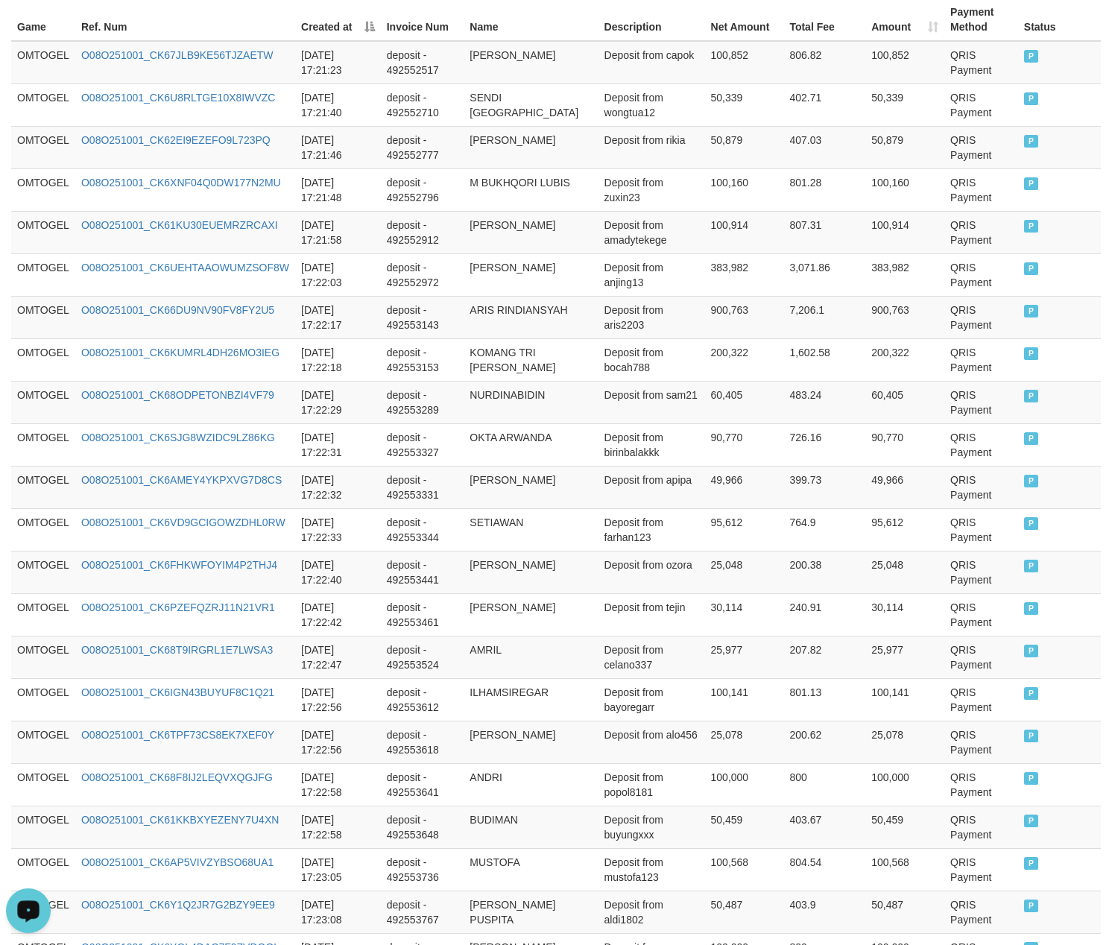
scroll to position [0, 0]
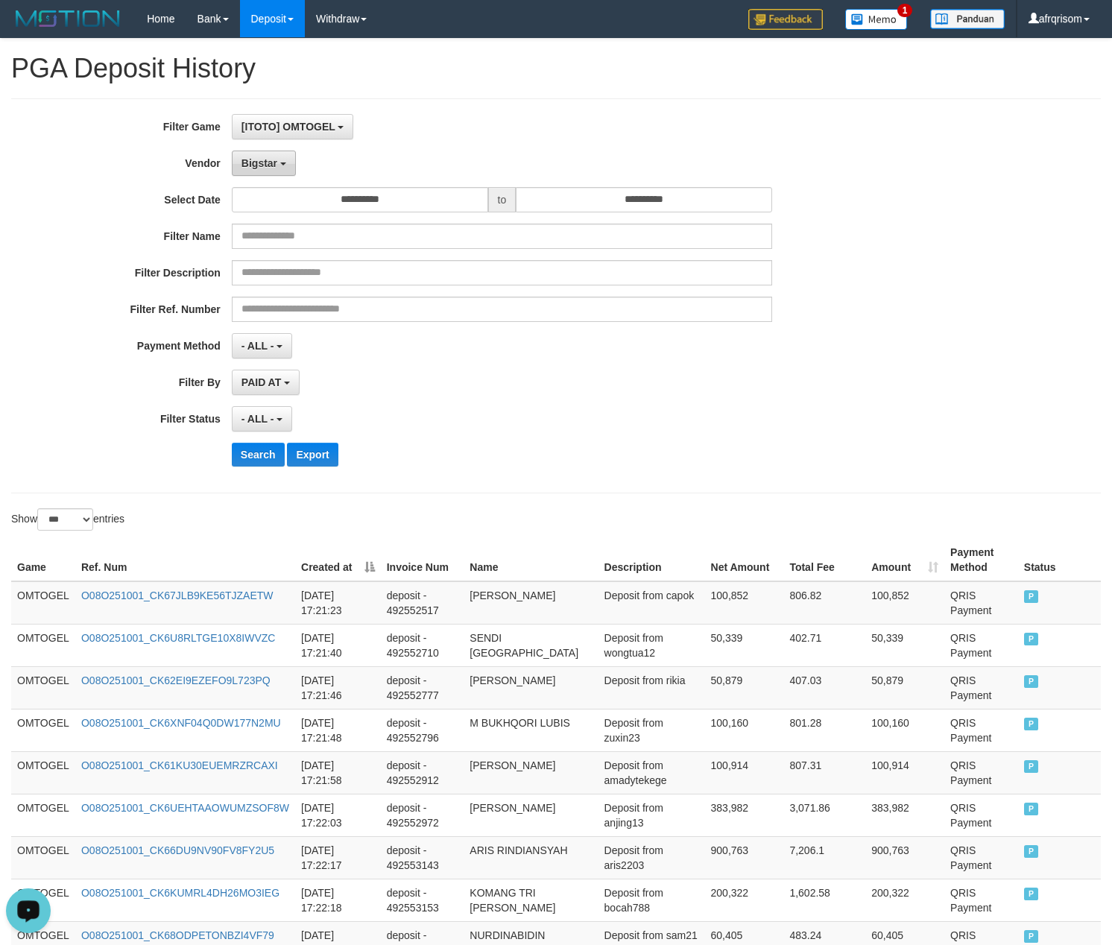
click at [263, 168] on span "Bigstar" at bounding box center [259, 163] width 36 height 12
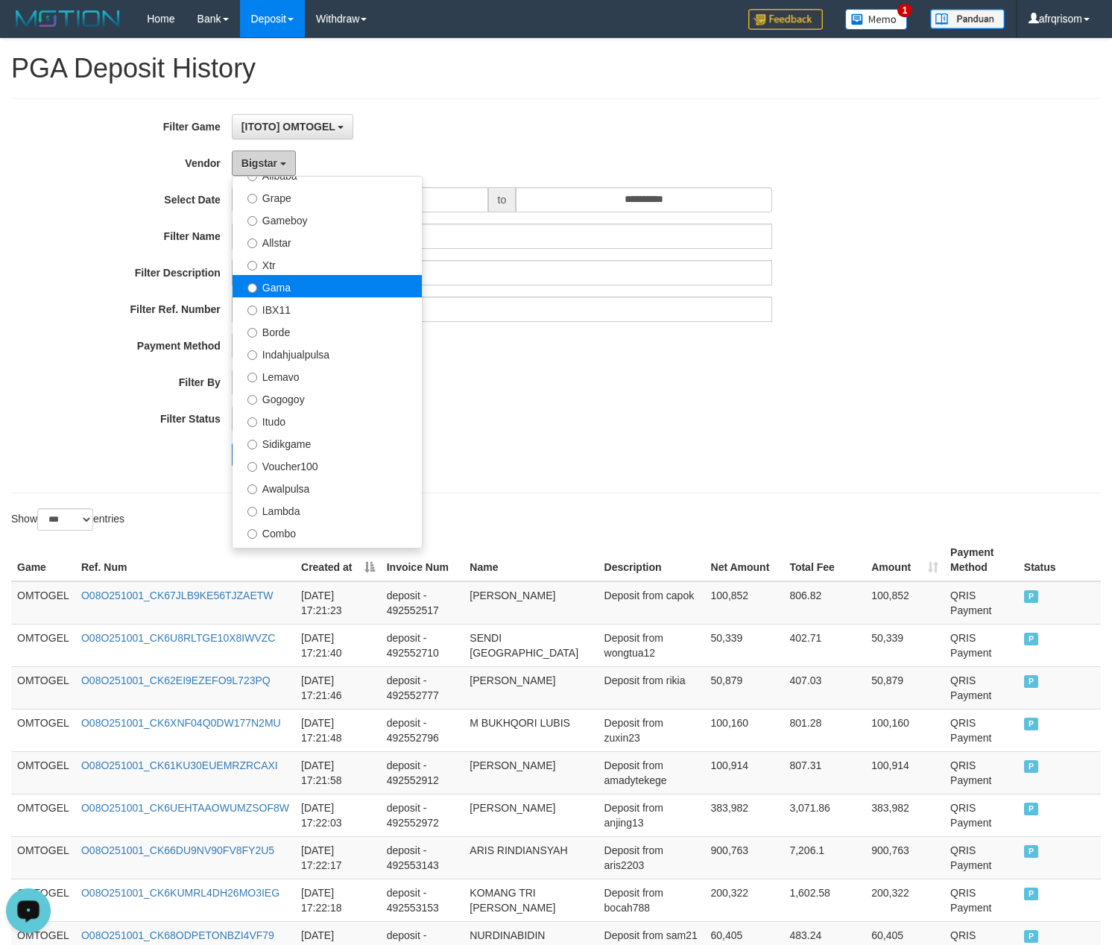
scroll to position [159, 0]
click at [331, 288] on label "[GEOGRAPHIC_DATA]" at bounding box center [326, 284] width 189 height 22
select select "**********"
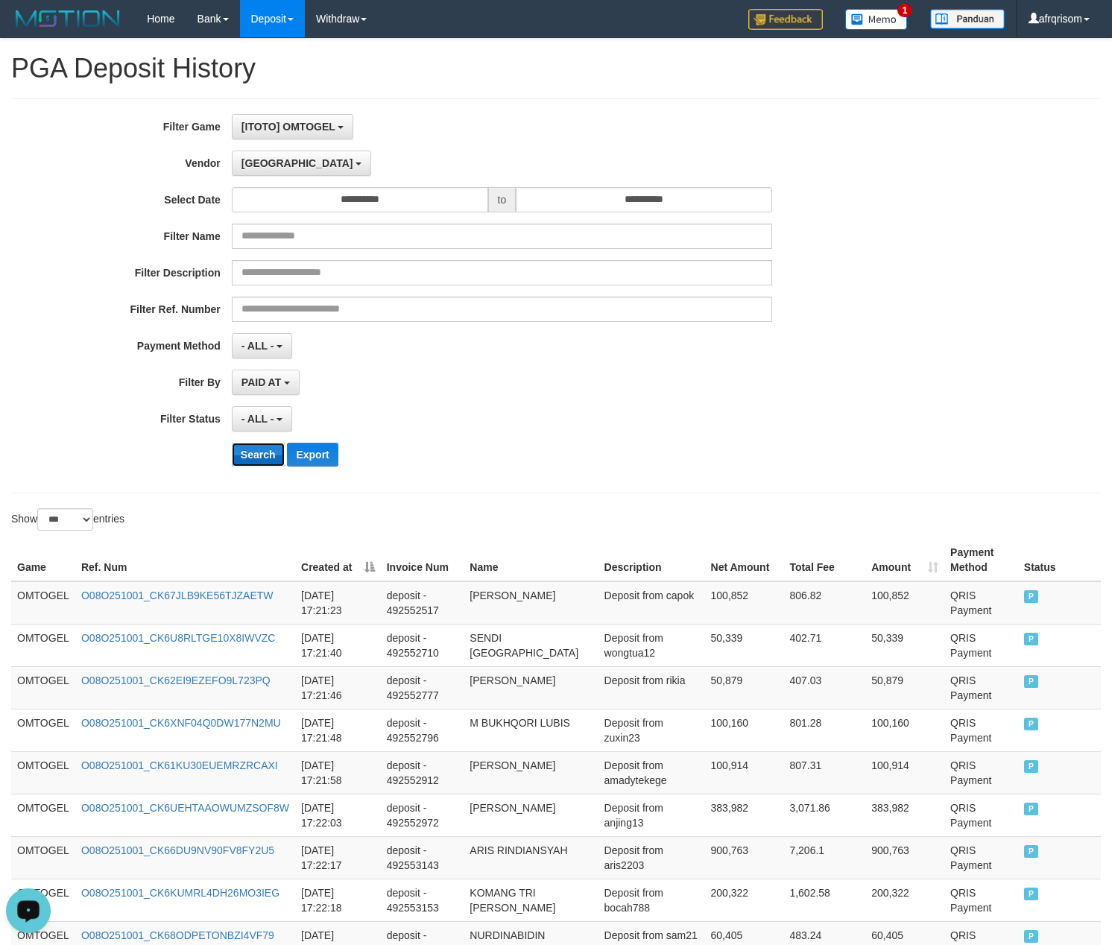
click at [242, 455] on button "Search" at bounding box center [258, 455] width 53 height 24
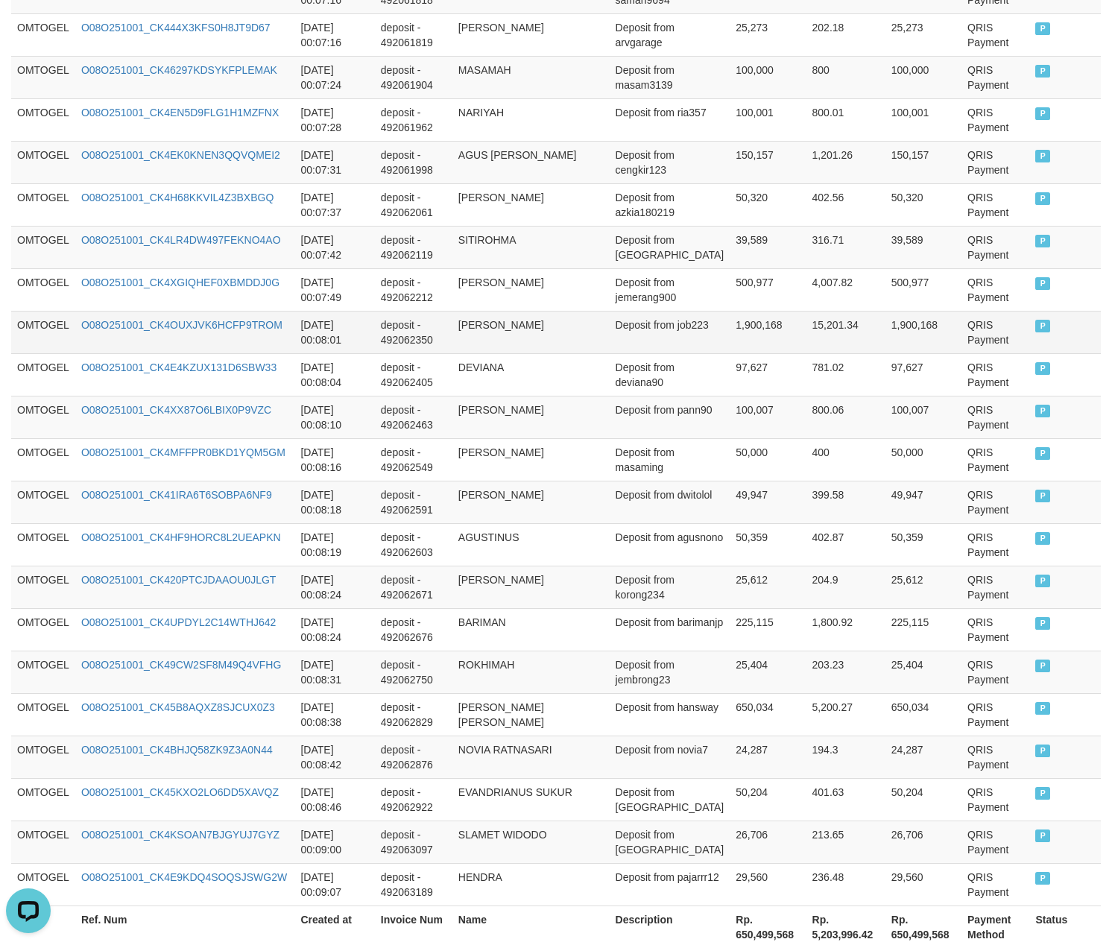
scroll to position [4073, 0]
